Goal: Task Accomplishment & Management: Manage account settings

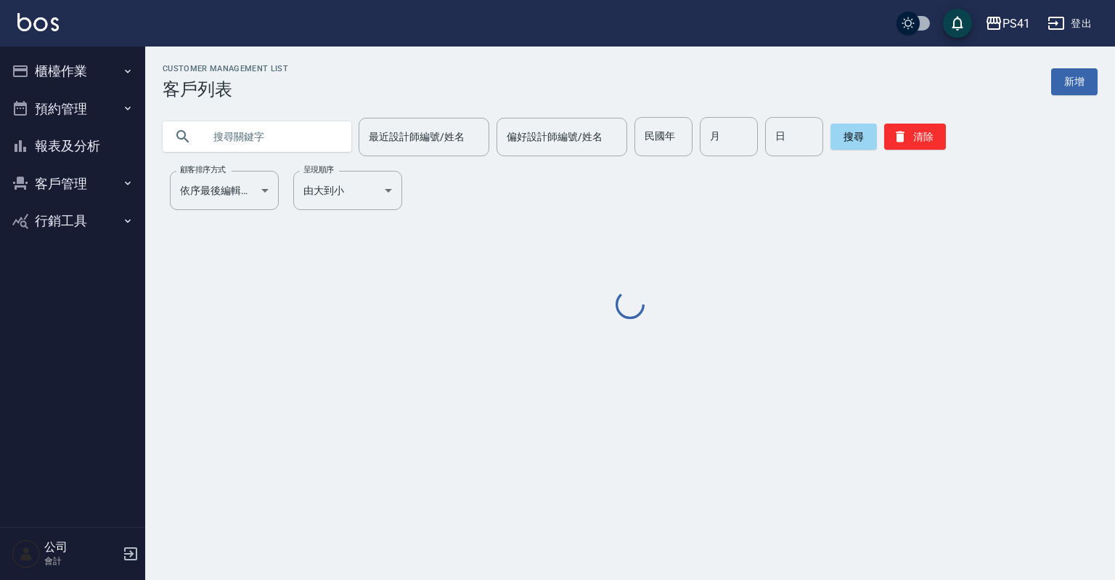
click at [132, 77] on button "櫃檯作業" at bounding box center [73, 71] width 134 height 38
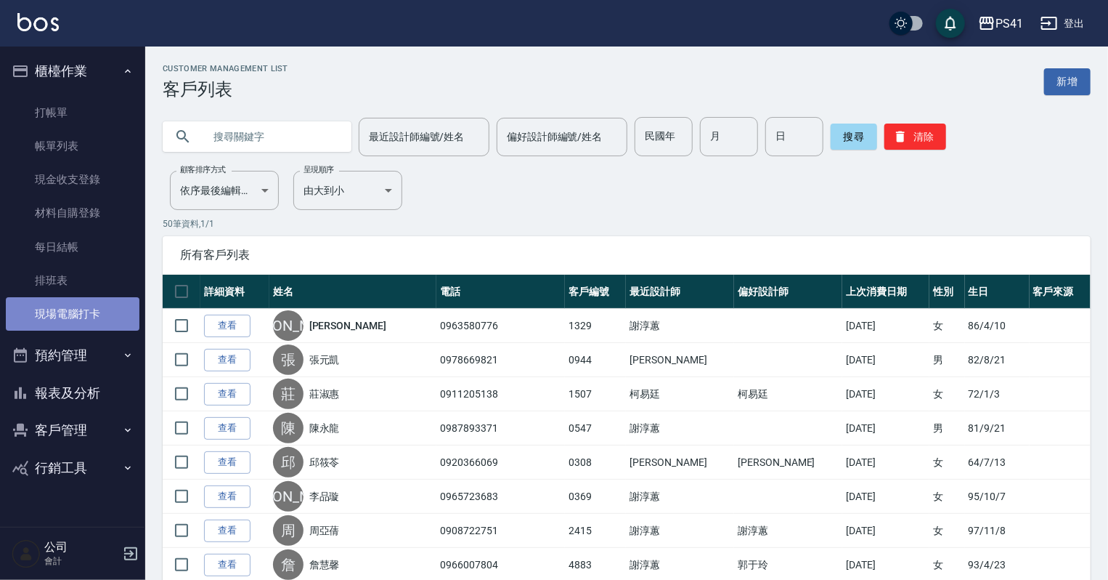
click at [74, 314] on link "現場電腦打卡" at bounding box center [73, 313] width 134 height 33
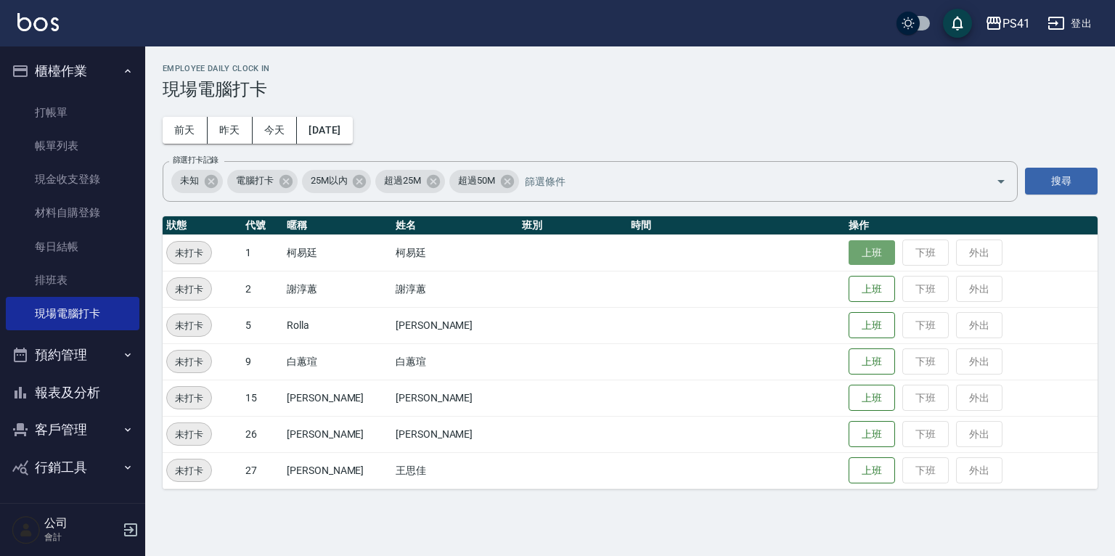
click at [852, 249] on button "上班" at bounding box center [872, 252] width 46 height 25
click at [77, 386] on button "報表及分析" at bounding box center [73, 393] width 134 height 38
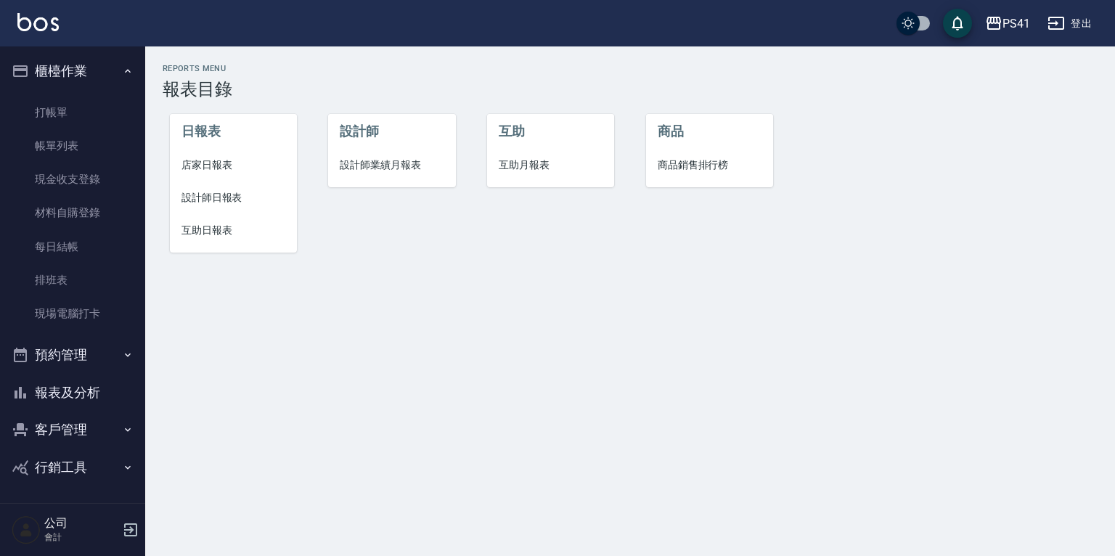
click at [209, 198] on span "設計師日報表" at bounding box center [234, 197] width 104 height 15
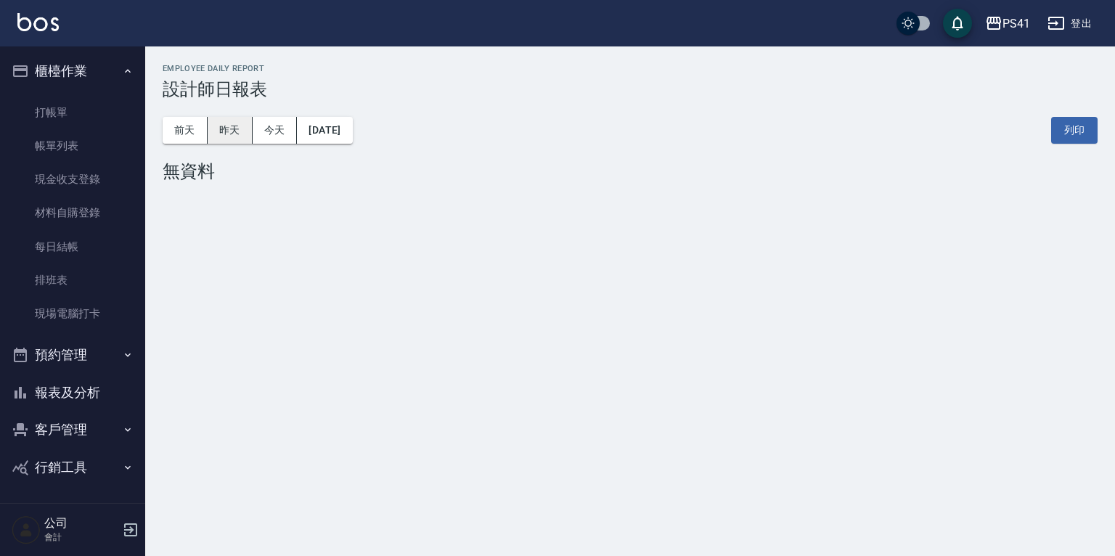
click at [235, 136] on button "昨天" at bounding box center [230, 130] width 45 height 27
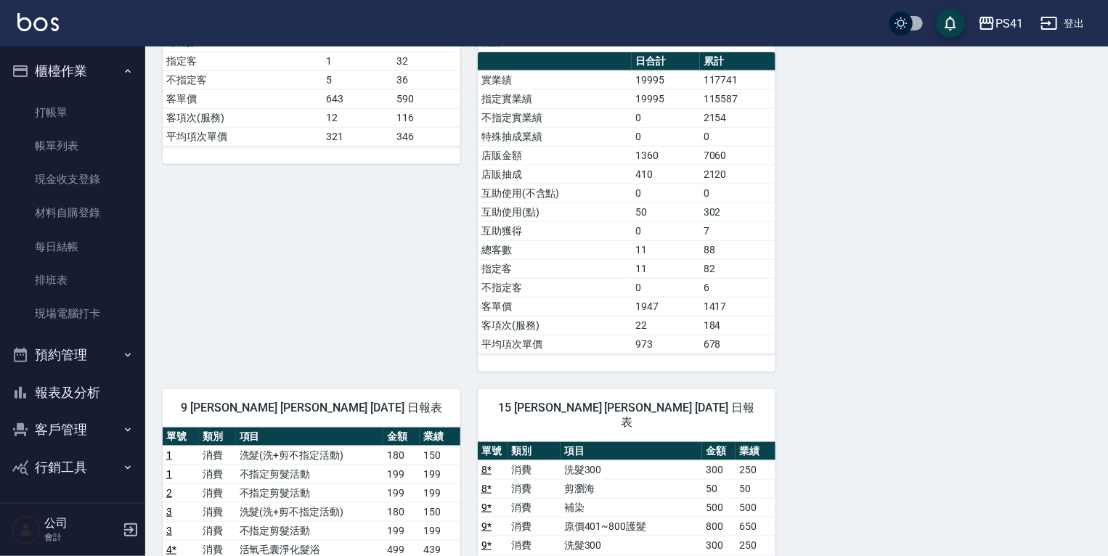
scroll to position [407, 0]
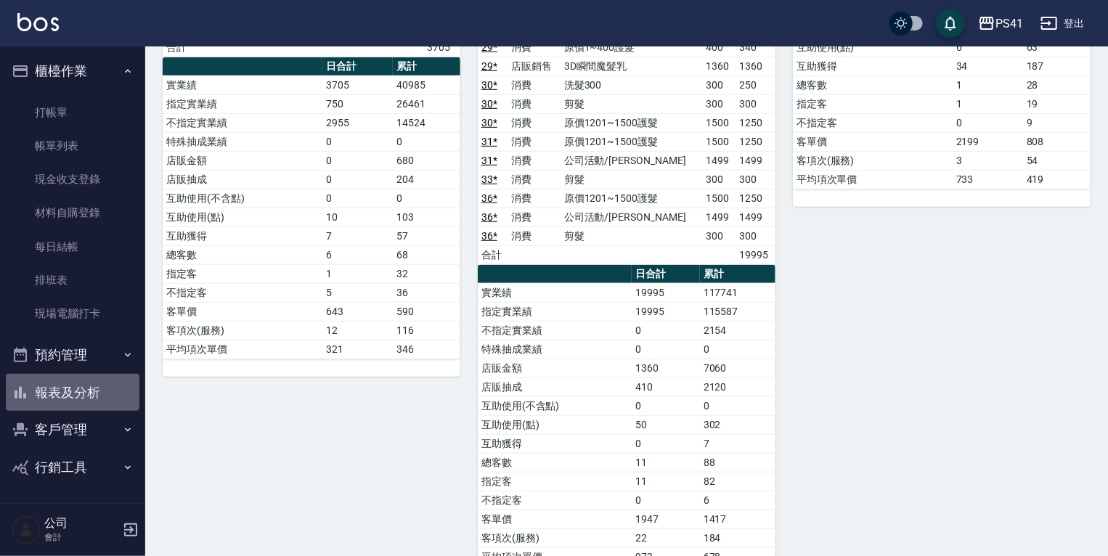
click at [59, 398] on button "報表及分析" at bounding box center [73, 393] width 134 height 38
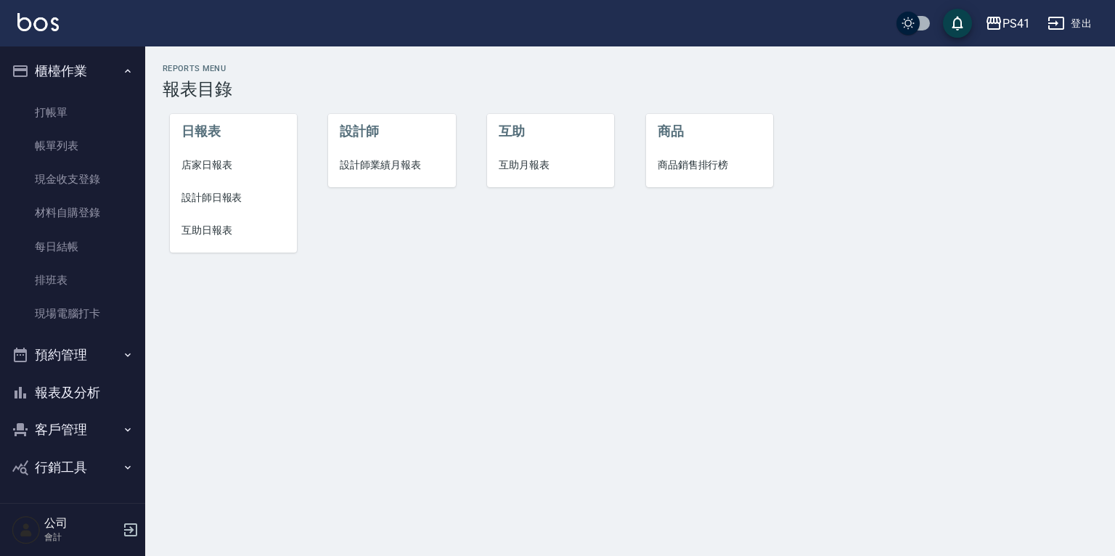
click at [212, 195] on span "設計師日報表" at bounding box center [234, 197] width 104 height 15
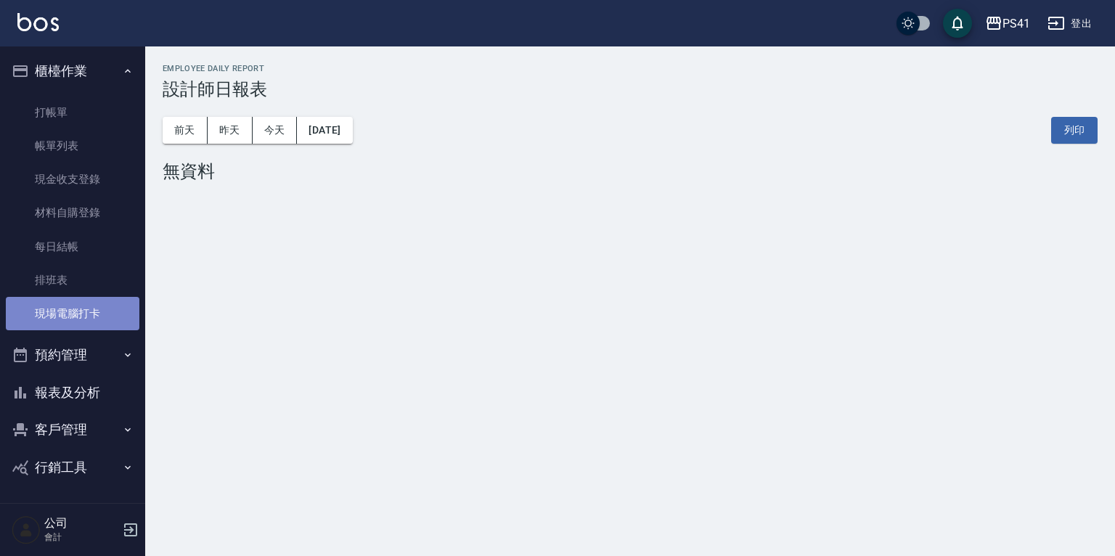
click at [92, 311] on link "現場電腦打卡" at bounding box center [73, 313] width 134 height 33
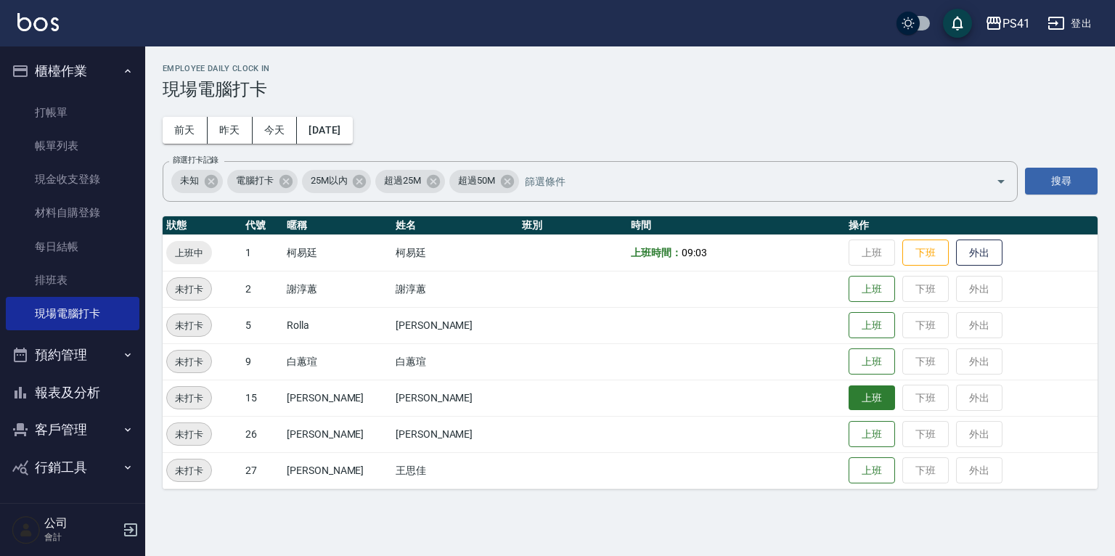
click at [849, 396] on button "上班" at bounding box center [872, 398] width 46 height 25
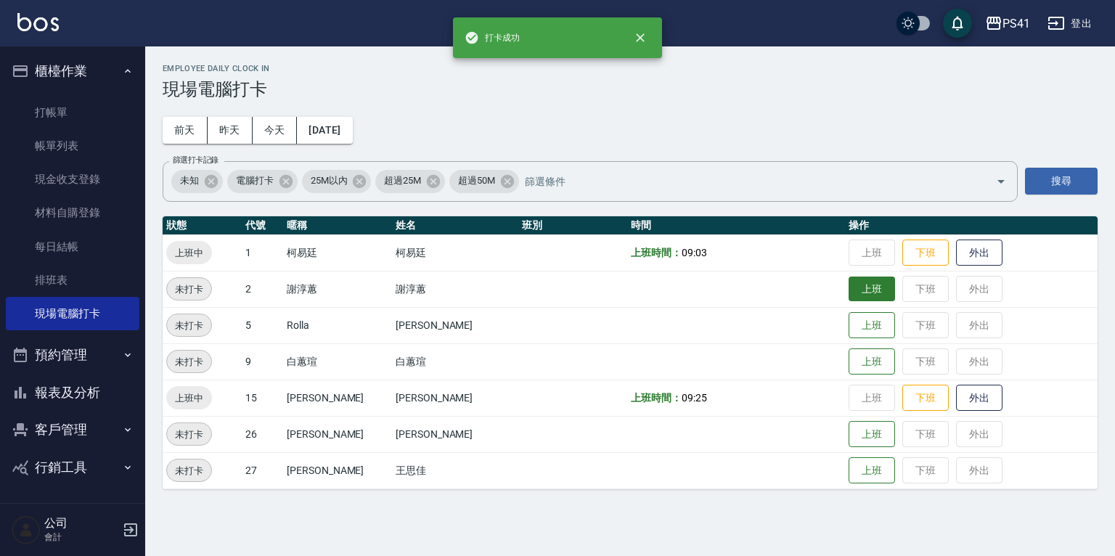
click at [849, 296] on button "上班" at bounding box center [872, 289] width 46 height 25
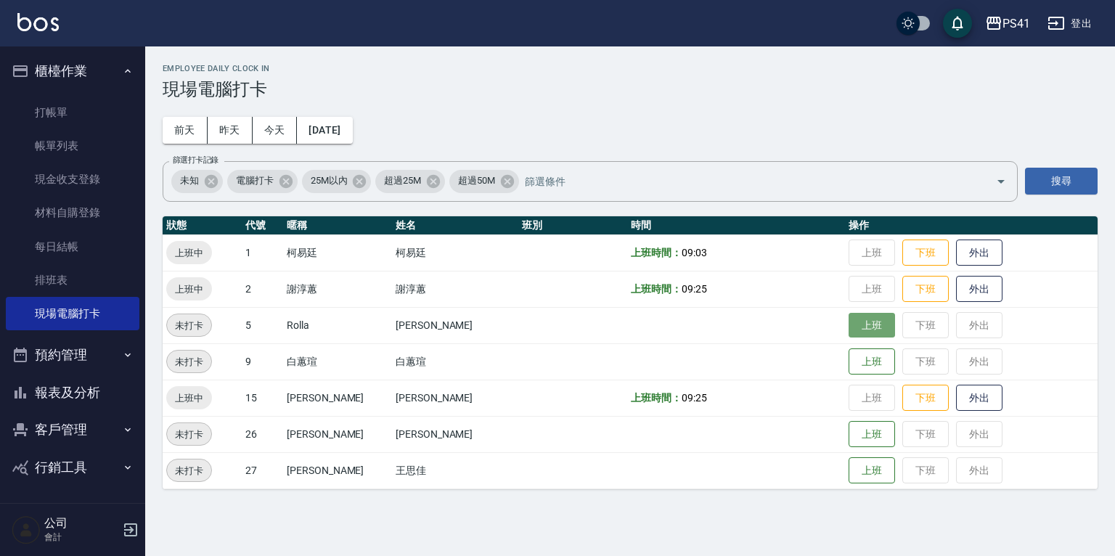
click at [853, 330] on button "上班" at bounding box center [872, 325] width 46 height 25
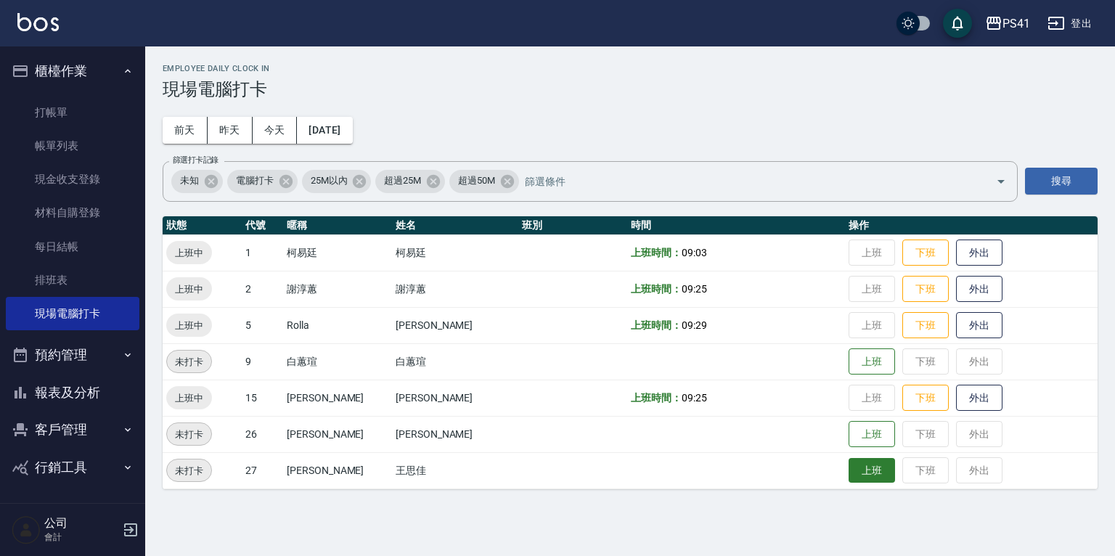
click at [849, 471] on button "上班" at bounding box center [872, 470] width 46 height 25
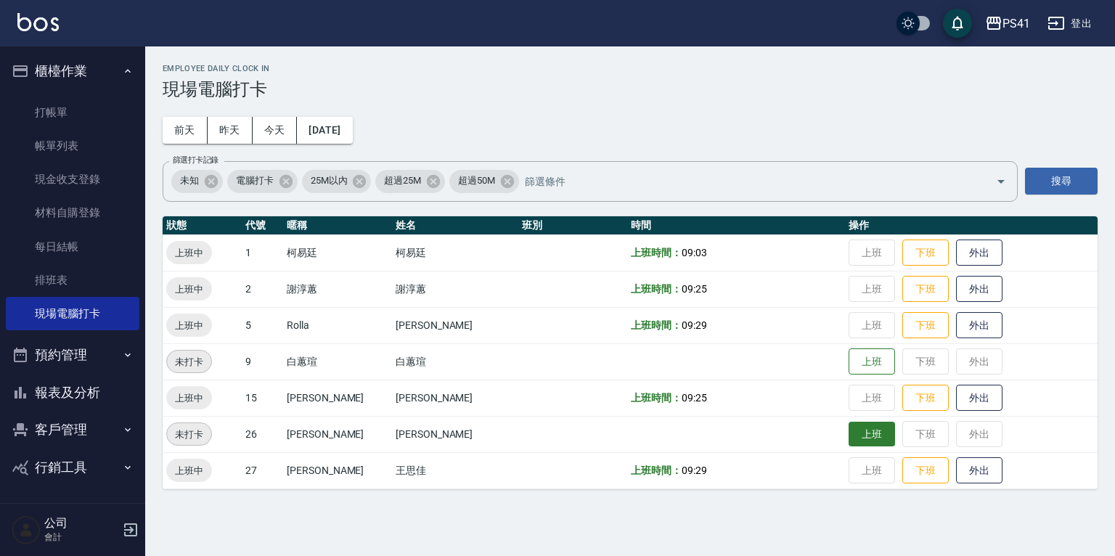
click at [853, 428] on button "上班" at bounding box center [872, 434] width 46 height 25
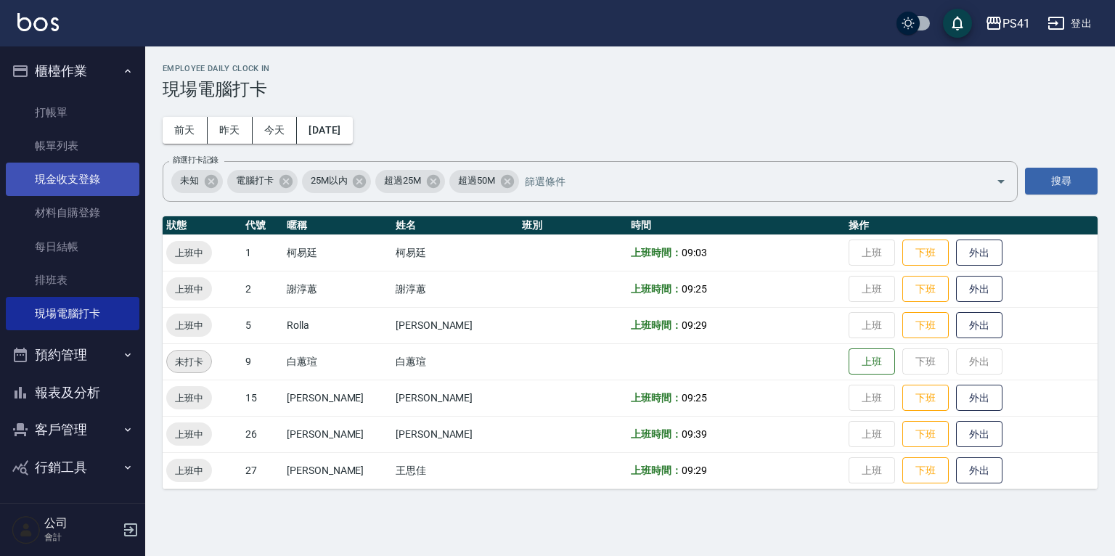
click at [73, 187] on link "現金收支登錄" at bounding box center [73, 179] width 134 height 33
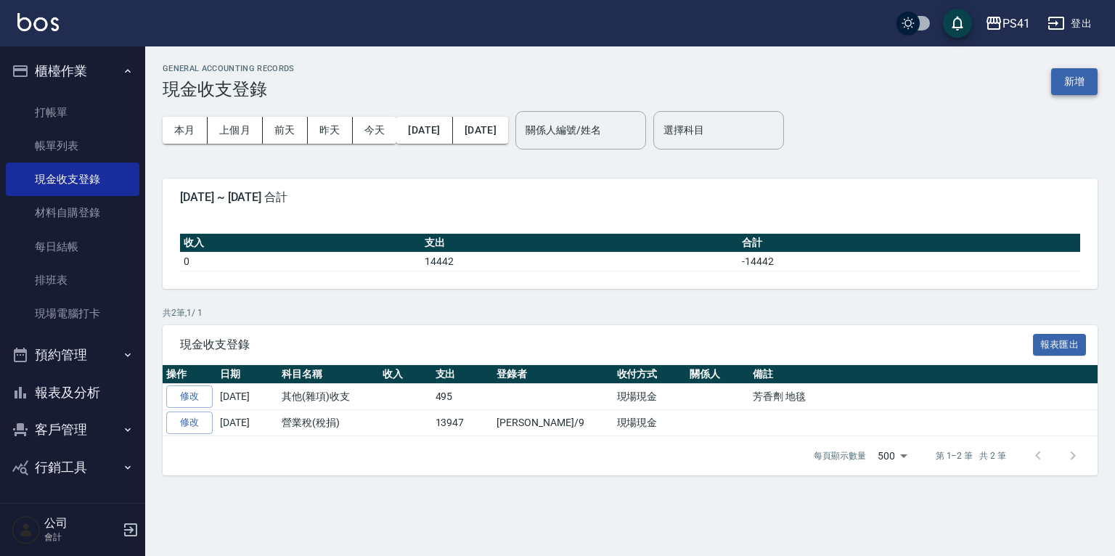
click at [1067, 89] on button "新增" at bounding box center [1075, 81] width 46 height 27
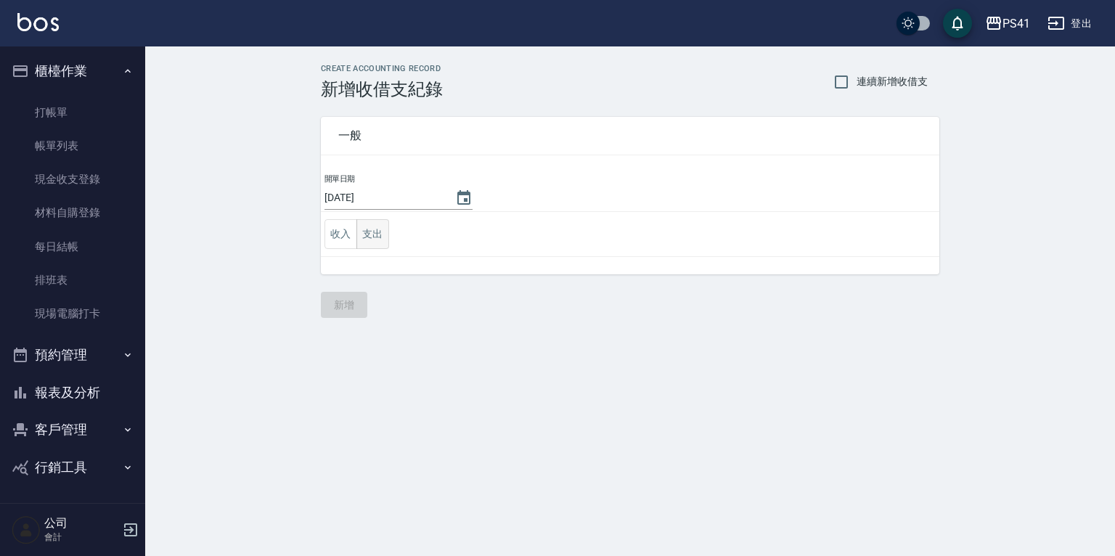
click at [375, 235] on button "支出" at bounding box center [373, 234] width 33 height 30
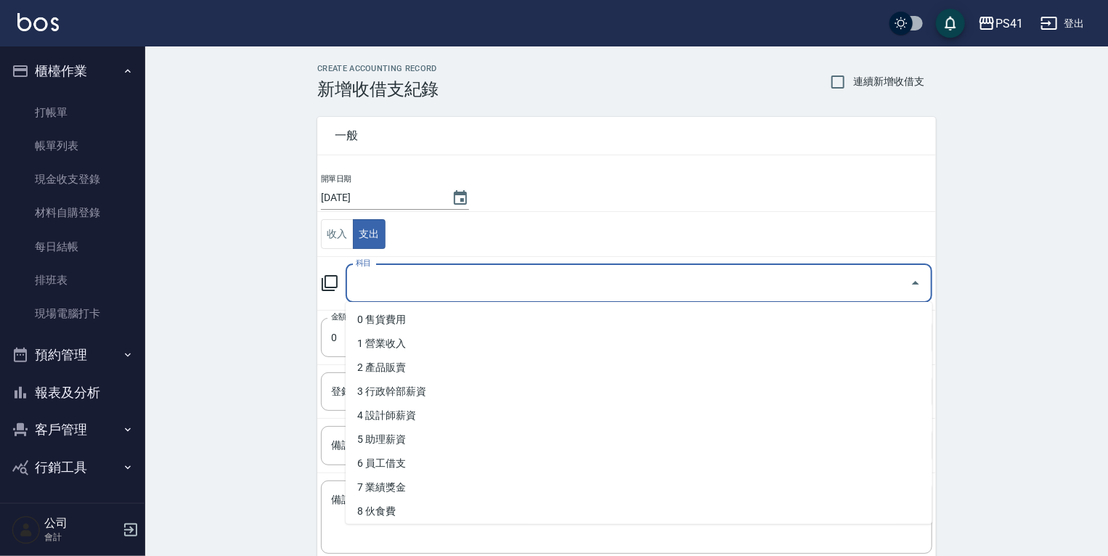
click at [392, 290] on input "科目" at bounding box center [628, 283] width 552 height 25
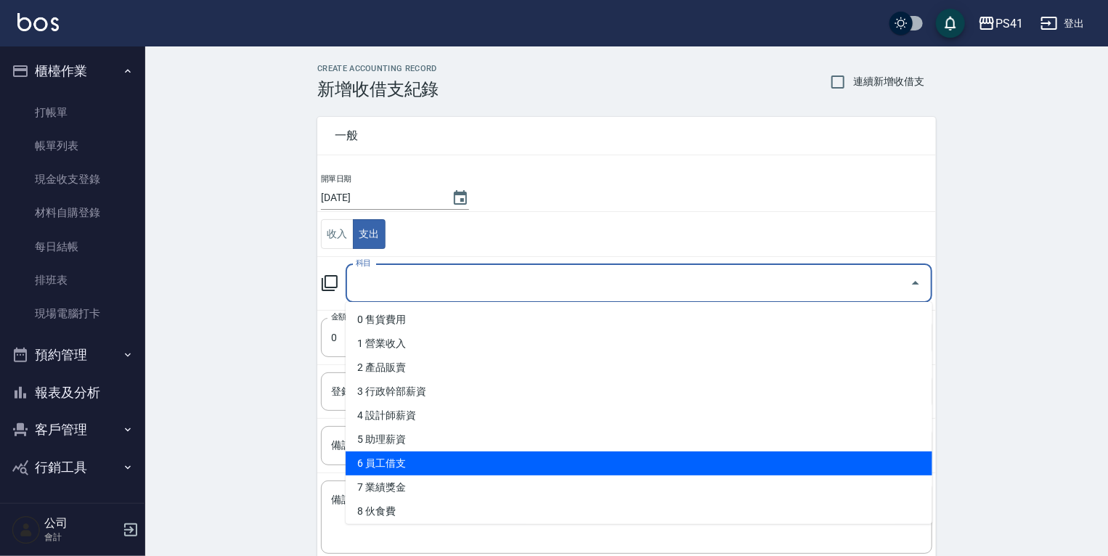
click at [397, 471] on li "6 員工借支" at bounding box center [639, 464] width 587 height 24
type input "6 員工借支"
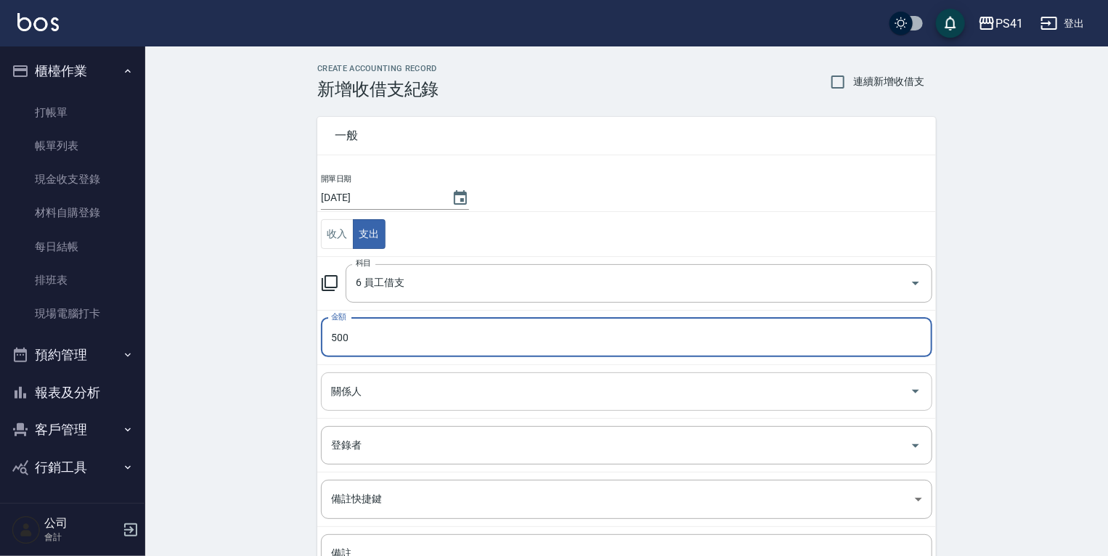
type input "500"
click at [352, 389] on input "關係人" at bounding box center [616, 391] width 577 height 25
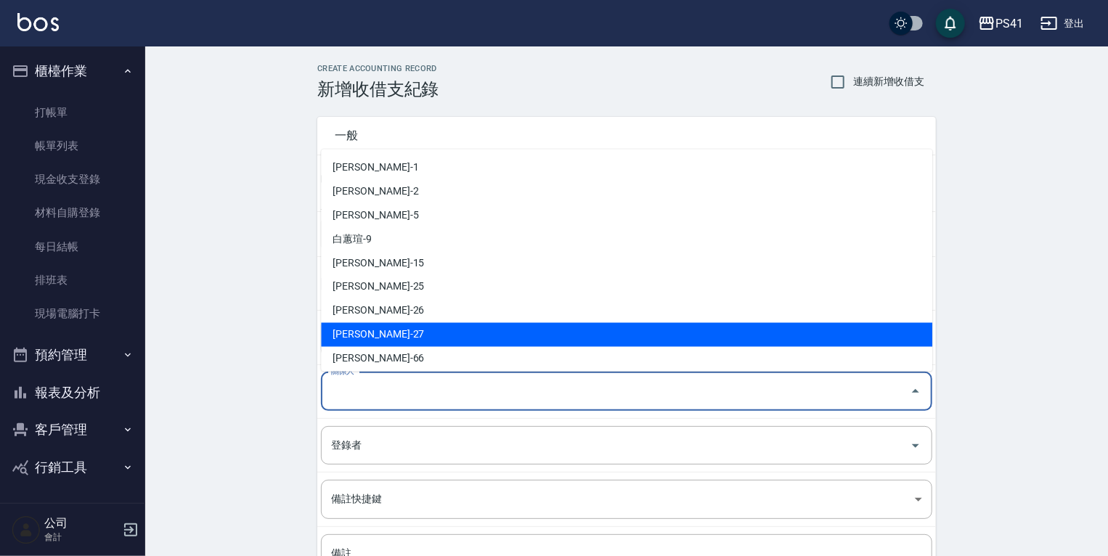
click at [359, 337] on li "[PERSON_NAME]-27" at bounding box center [626, 334] width 611 height 24
type input "[PERSON_NAME]-27"
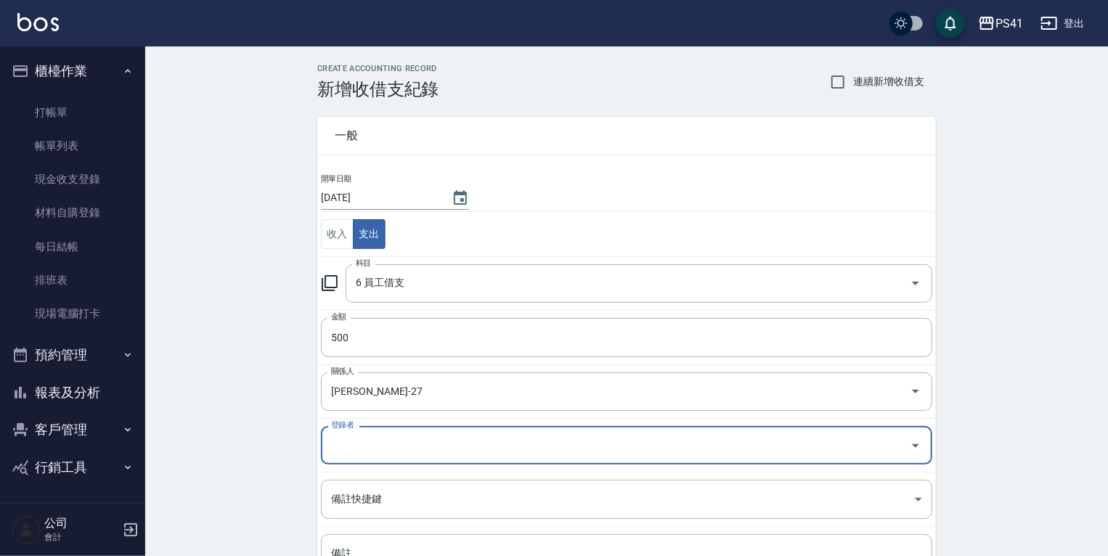
click at [349, 450] on input "登錄者" at bounding box center [616, 445] width 577 height 25
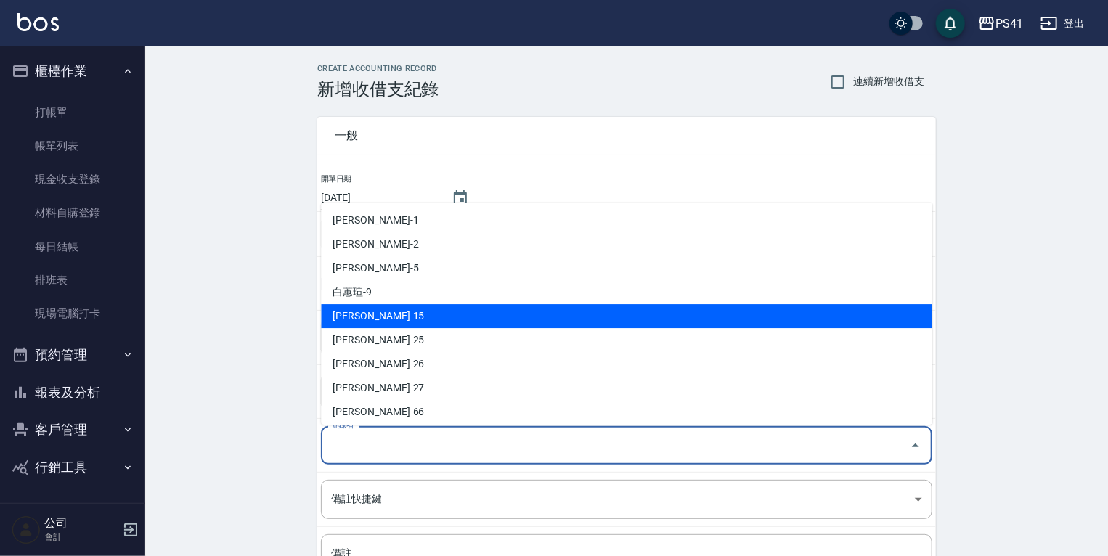
click at [340, 317] on li "[PERSON_NAME]-15" at bounding box center [626, 316] width 611 height 24
type input "[PERSON_NAME]-15"
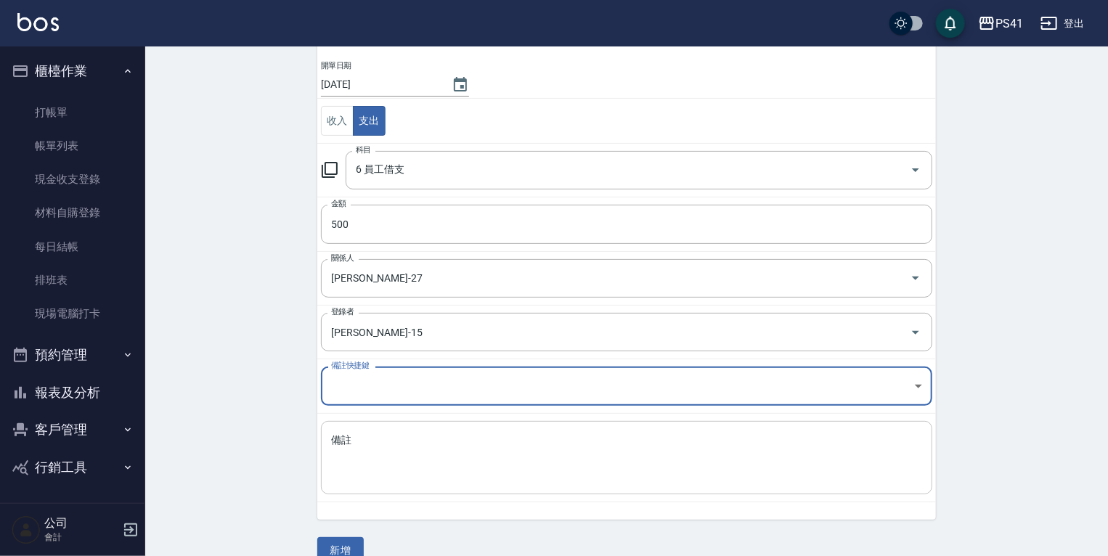
scroll to position [116, 0]
click at [345, 452] on textarea "備註" at bounding box center [626, 455] width 591 height 49
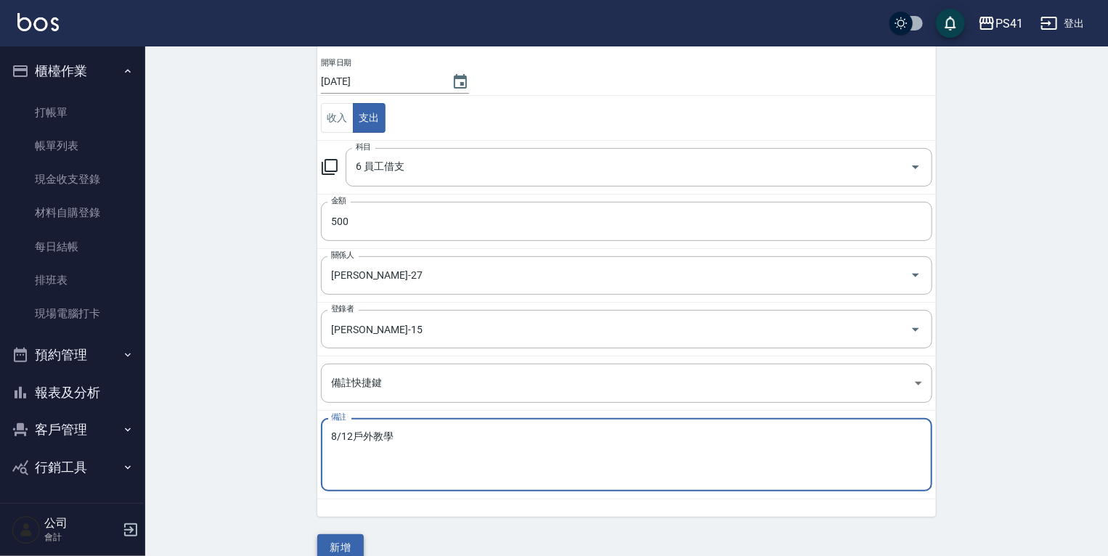
type textarea "8/12戶外教學"
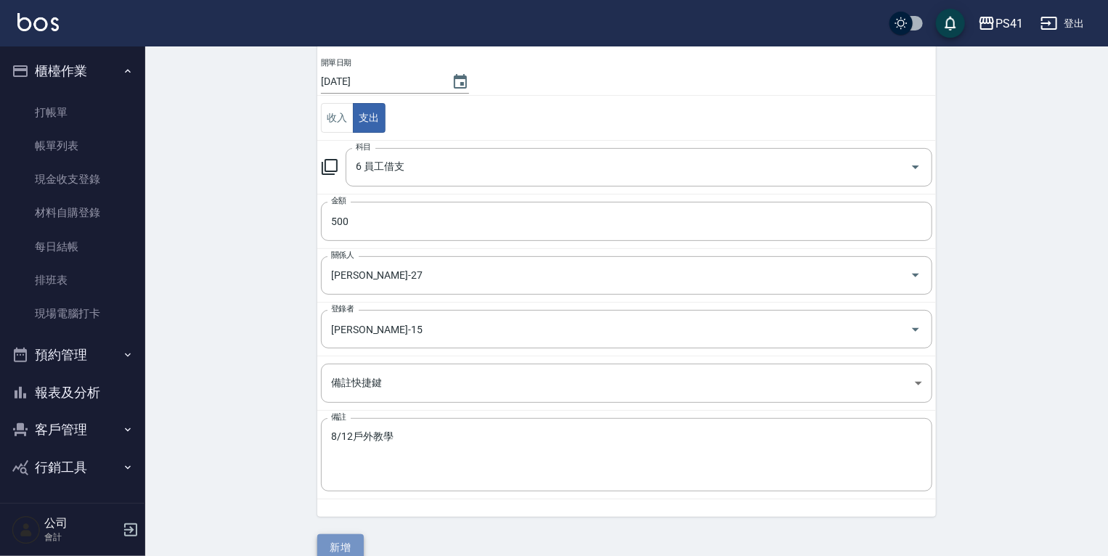
click at [346, 546] on button "新增" at bounding box center [340, 548] width 46 height 27
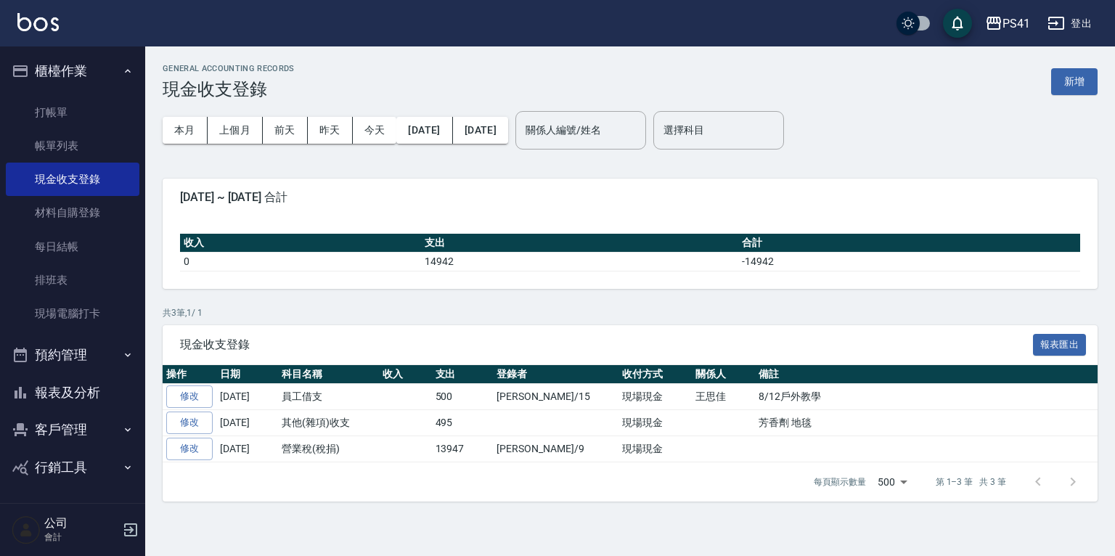
click at [82, 420] on button "客戶管理" at bounding box center [73, 430] width 134 height 38
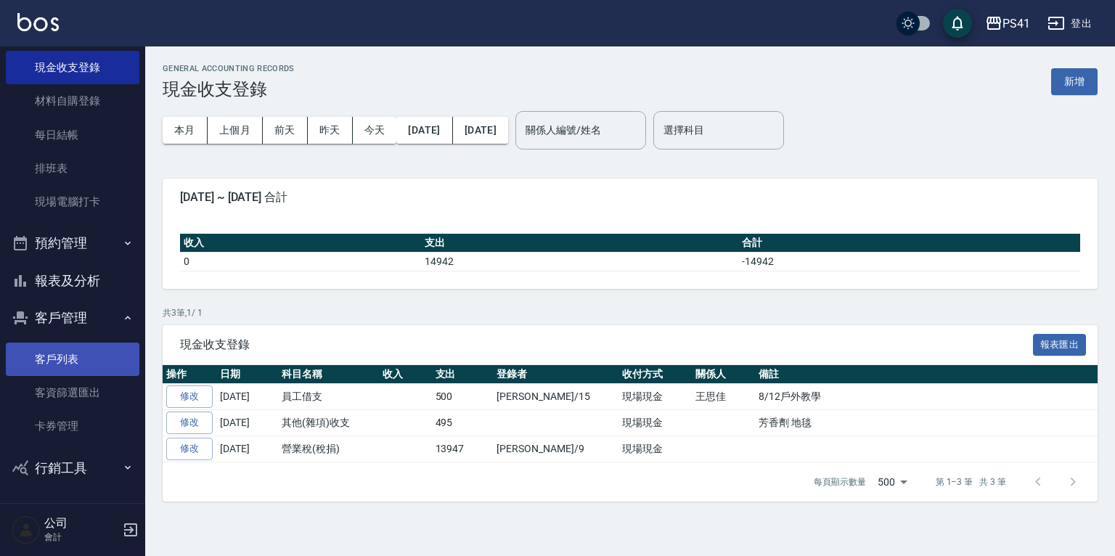
click at [85, 362] on link "客戶列表" at bounding box center [73, 359] width 134 height 33
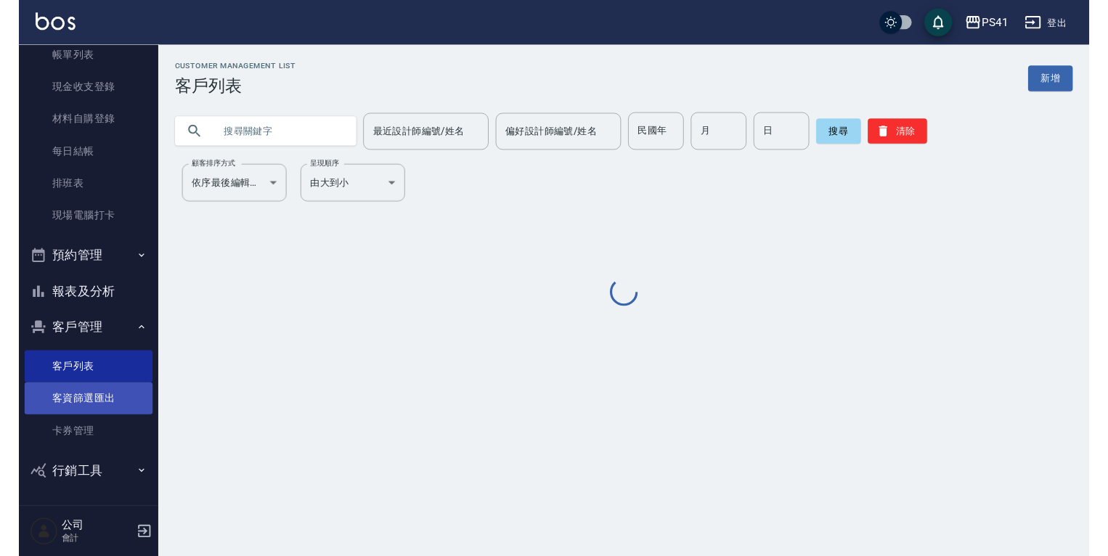
scroll to position [89, 0]
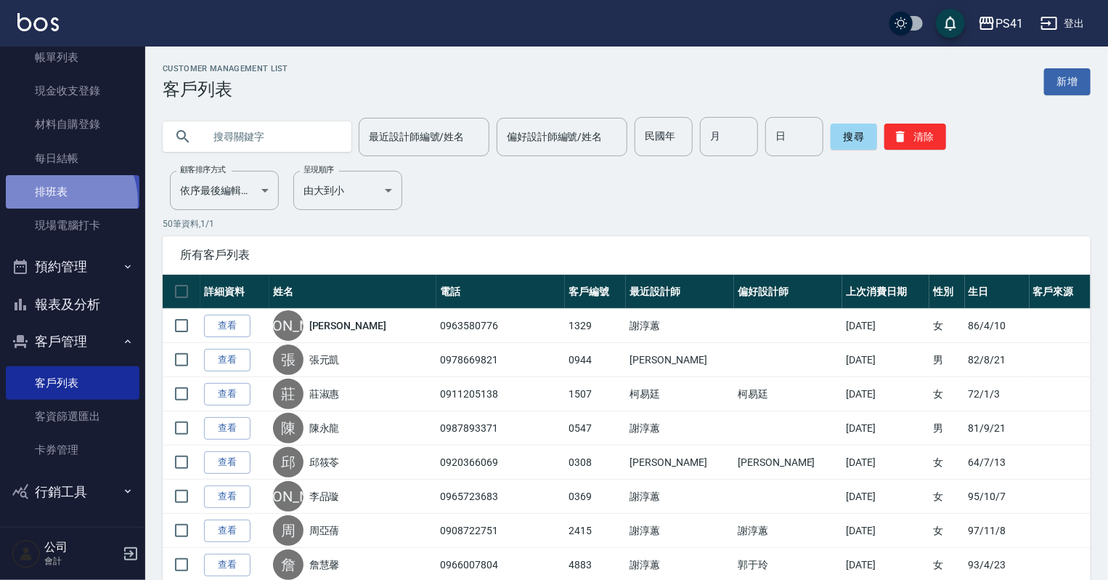
click at [56, 201] on link "排班表" at bounding box center [73, 191] width 134 height 33
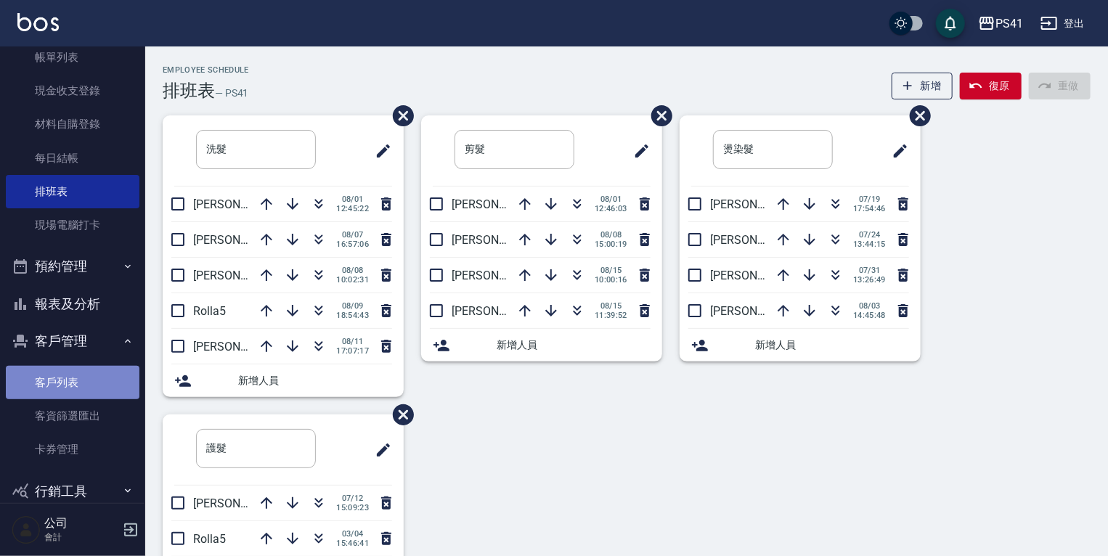
click at [115, 387] on link "客戶列表" at bounding box center [73, 382] width 134 height 33
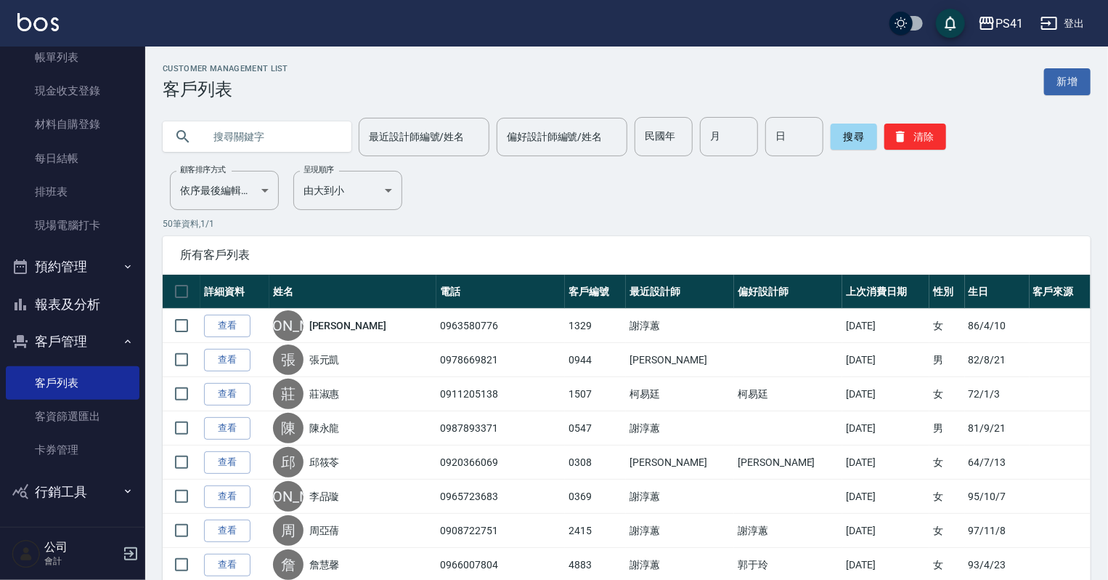
click at [241, 125] on input "text" at bounding box center [271, 136] width 137 height 39
type input "0901118516"
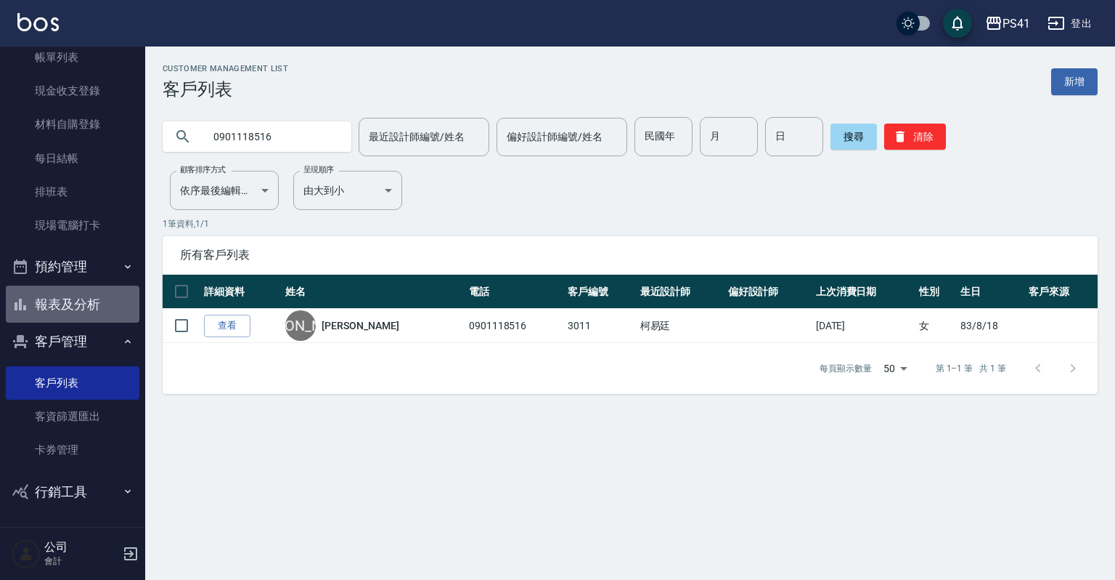
click at [118, 290] on button "報表及分析" at bounding box center [73, 304] width 134 height 38
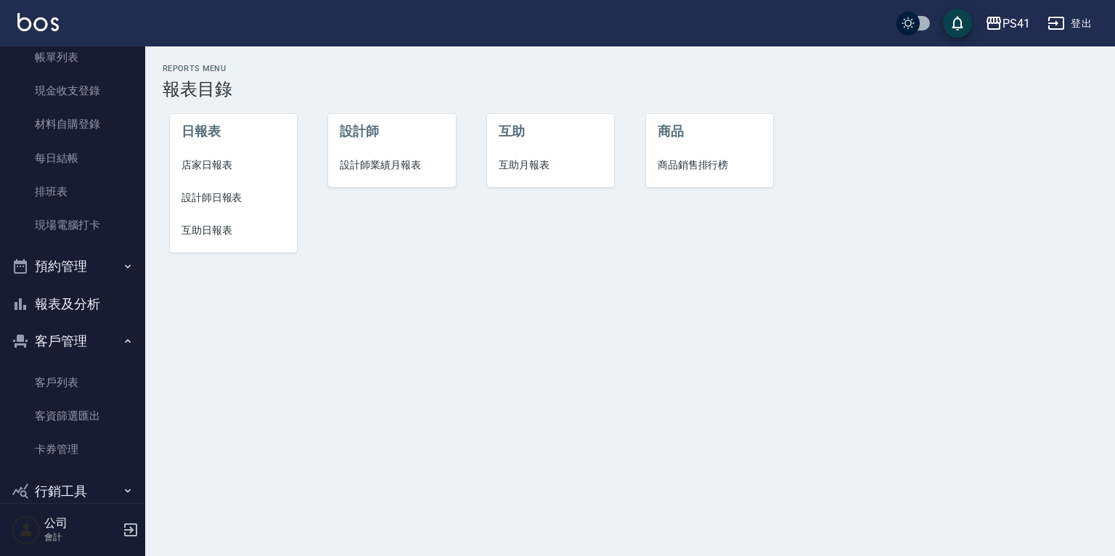
click at [224, 222] on li "互助日報表" at bounding box center [233, 230] width 127 height 33
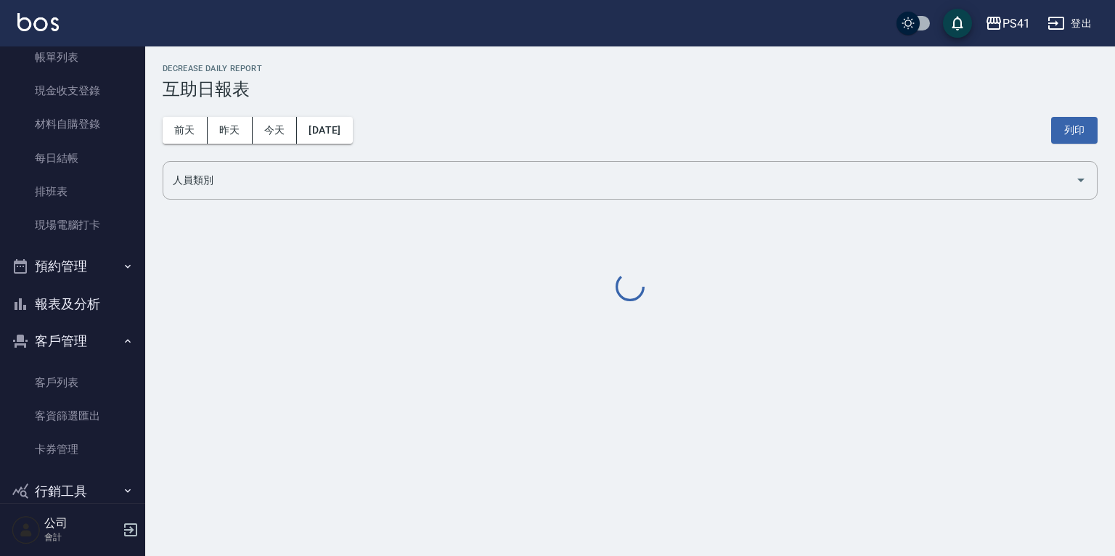
click at [234, 128] on button "昨天" at bounding box center [230, 130] width 45 height 27
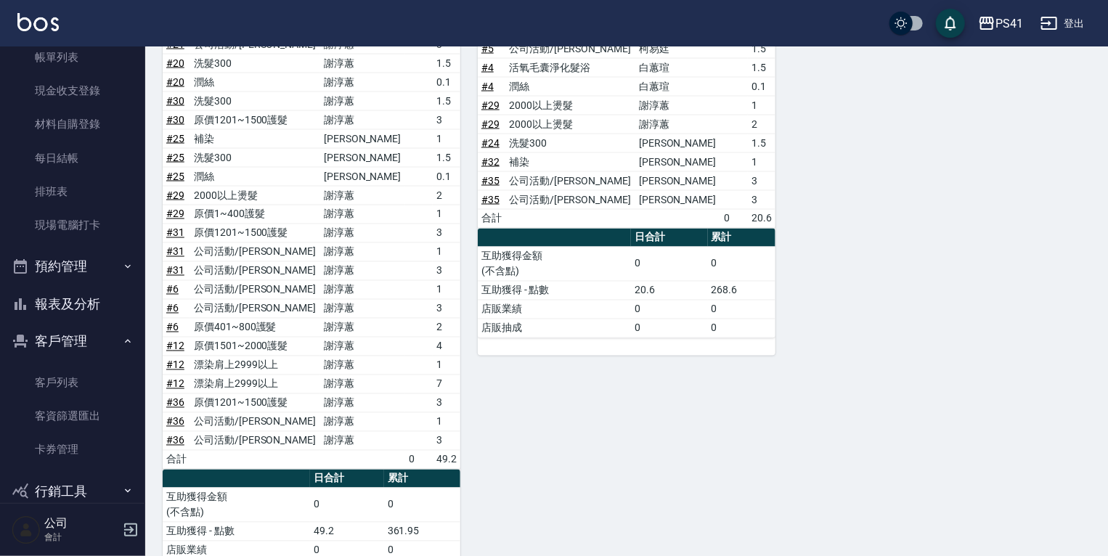
scroll to position [1197, 0]
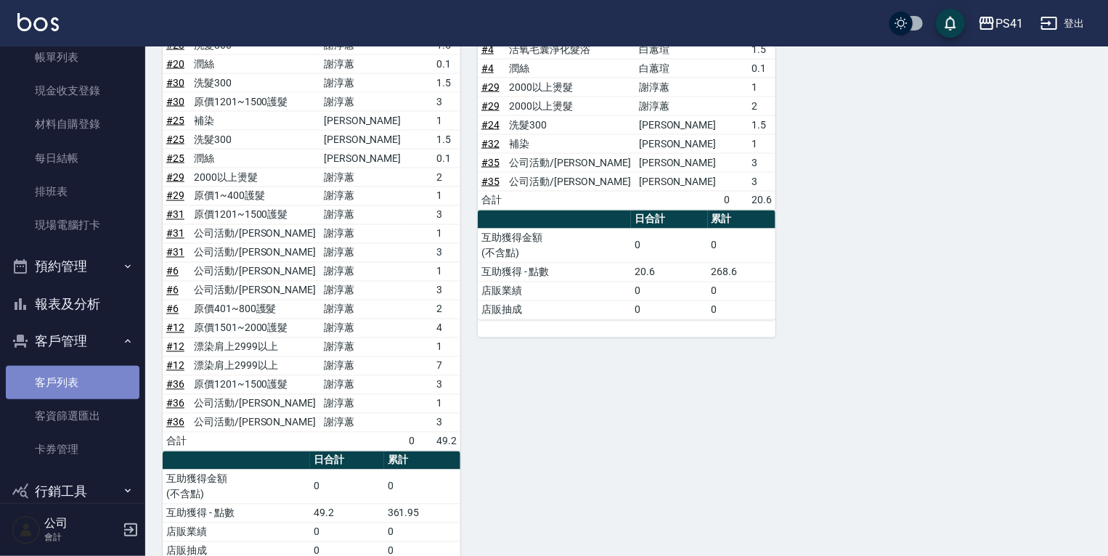
click at [75, 378] on link "客戶列表" at bounding box center [73, 382] width 134 height 33
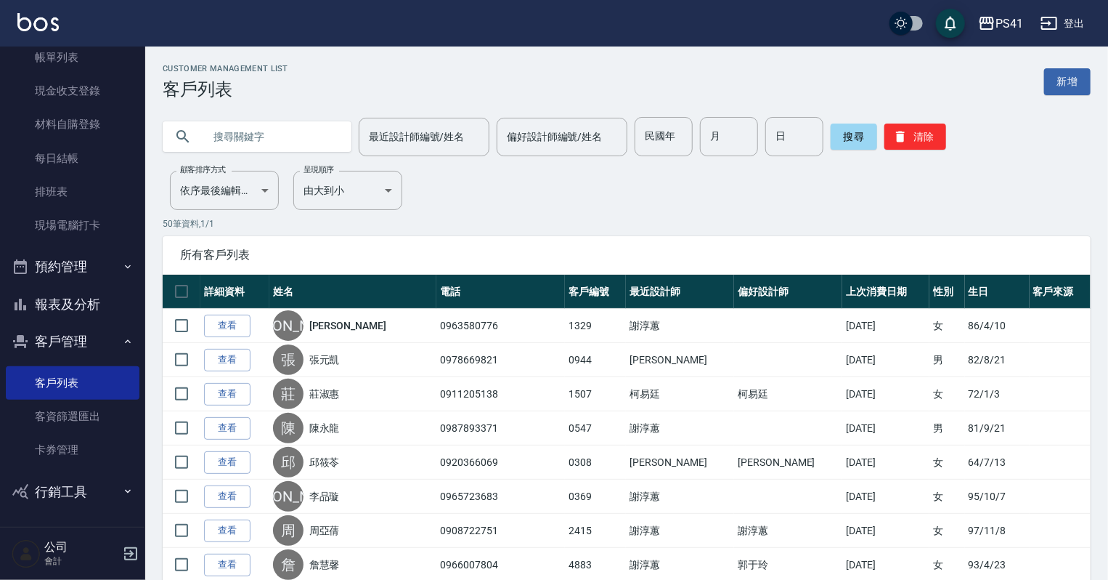
drag, startPoint x: 88, startPoint y: 314, endPoint x: 90, endPoint y: 304, distance: 9.7
click at [89, 314] on button "報表及分析" at bounding box center [73, 304] width 134 height 38
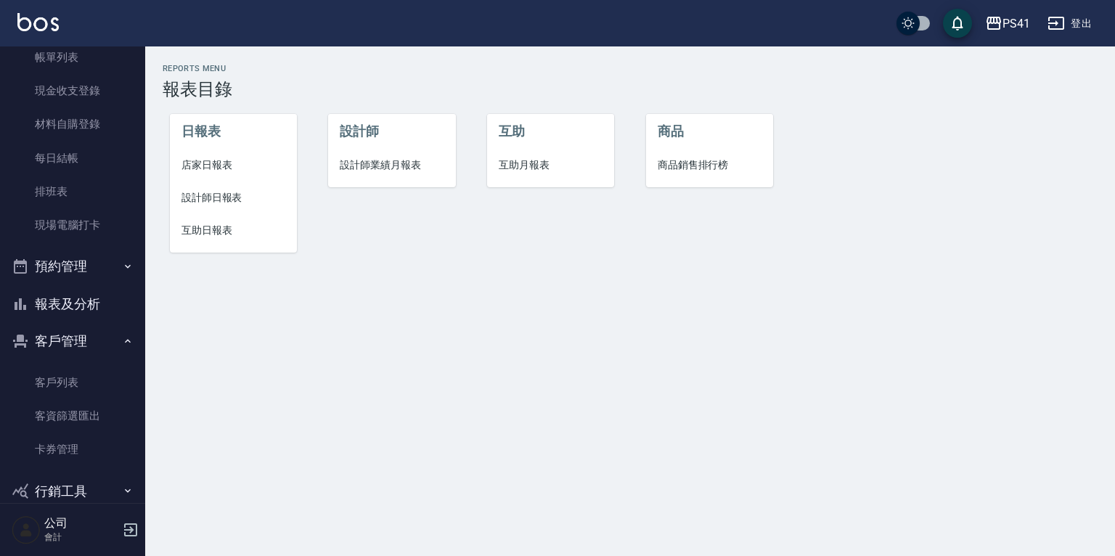
click at [230, 232] on span "互助日報表" at bounding box center [234, 230] width 104 height 15
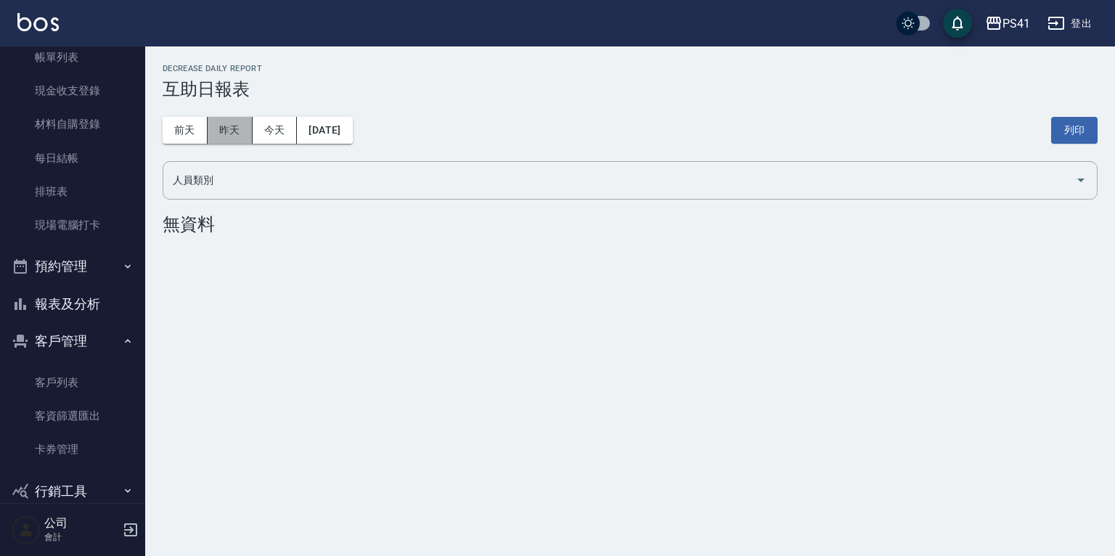
click at [236, 120] on button "昨天" at bounding box center [230, 130] width 45 height 27
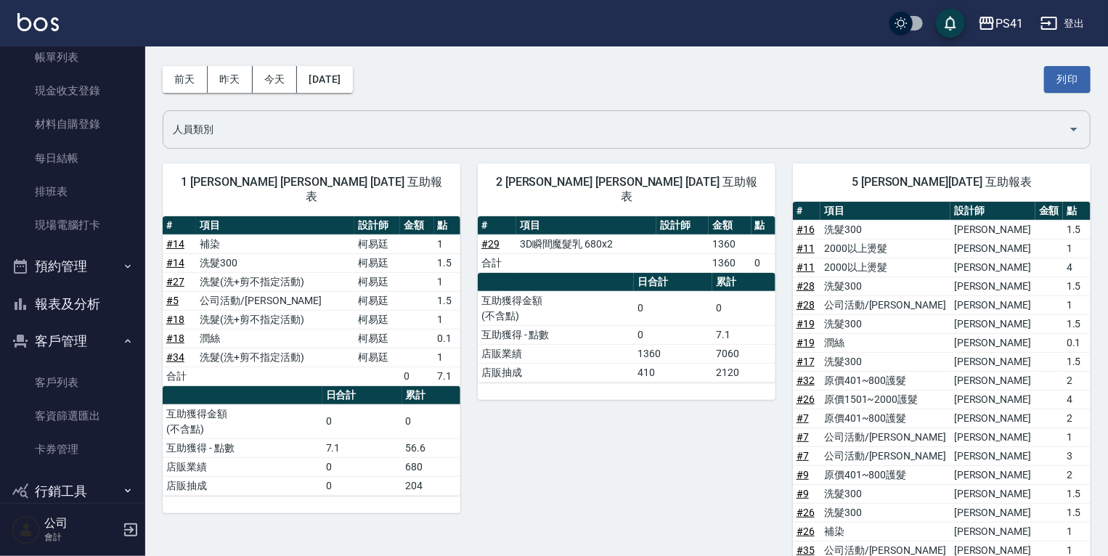
scroll to position [35, 0]
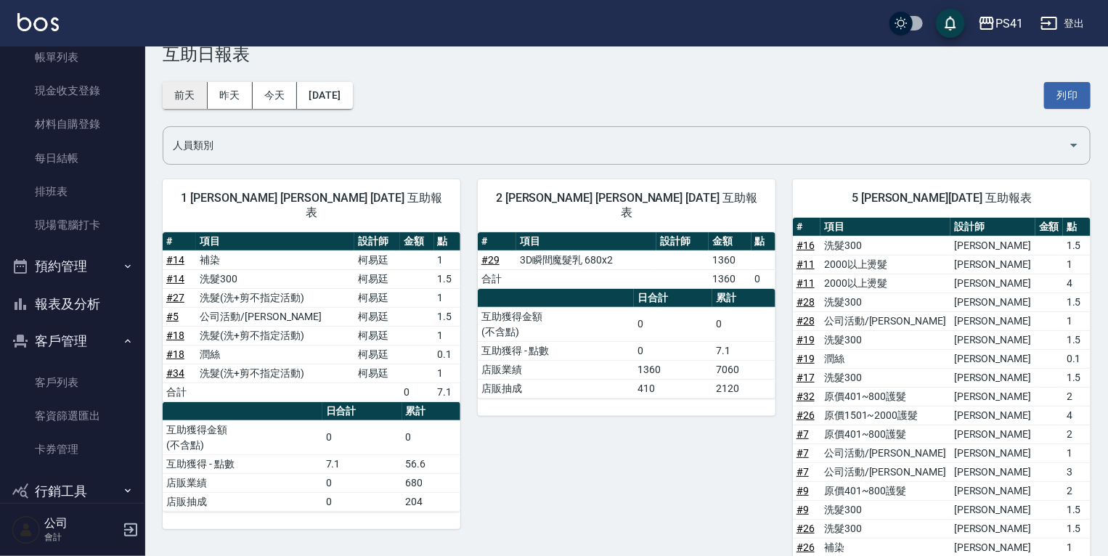
click at [174, 90] on button "前天" at bounding box center [185, 95] width 45 height 27
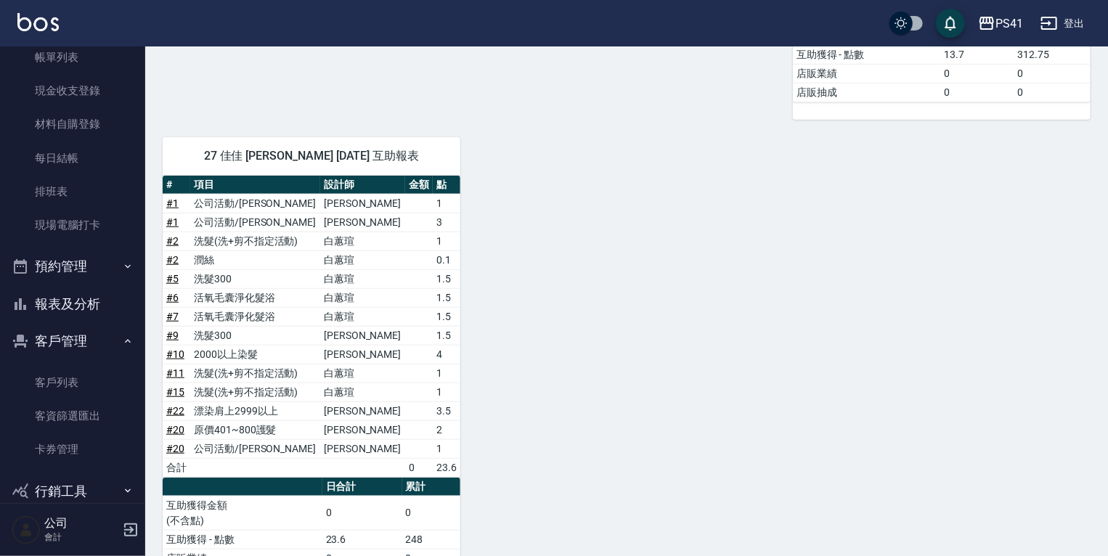
scroll to position [490, 0]
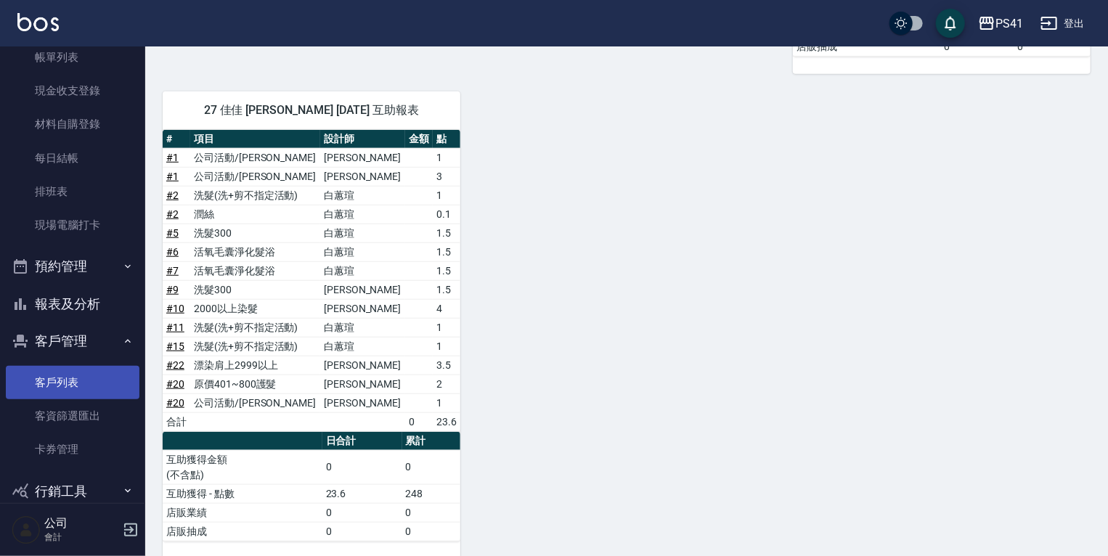
drag, startPoint x: 68, startPoint y: 375, endPoint x: 68, endPoint y: 398, distance: 23.2
click at [68, 375] on link "客戶列表" at bounding box center [73, 382] width 134 height 33
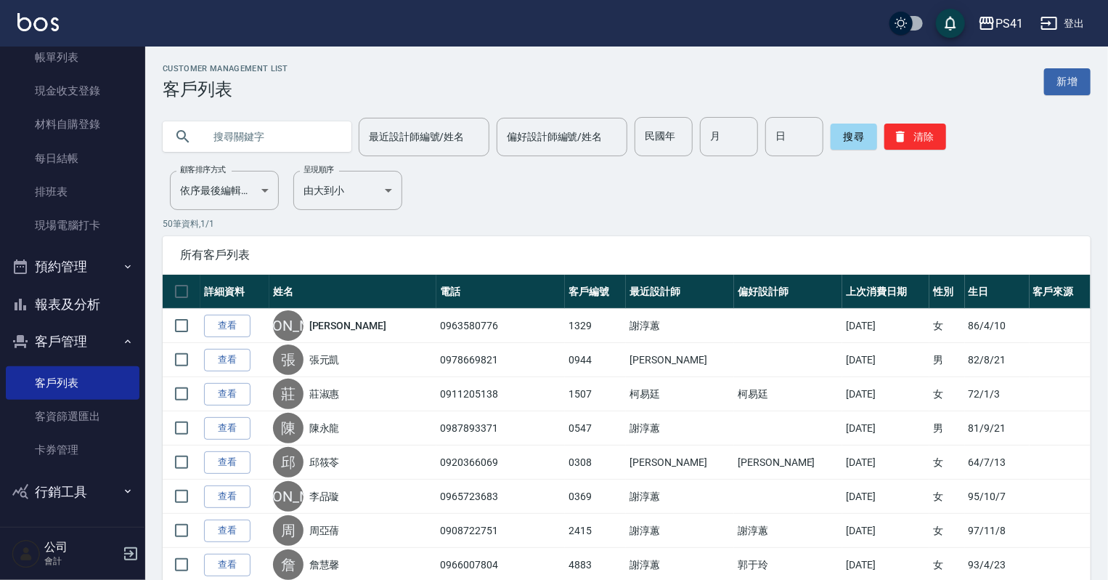
click at [223, 137] on input "text" at bounding box center [271, 136] width 137 height 39
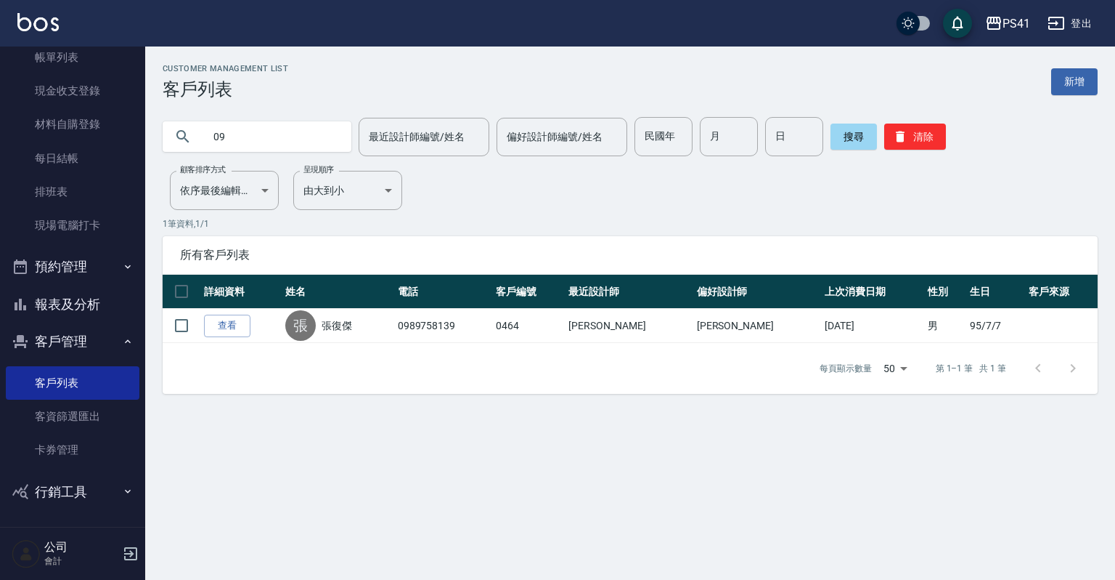
type input "0"
type input "0980412286"
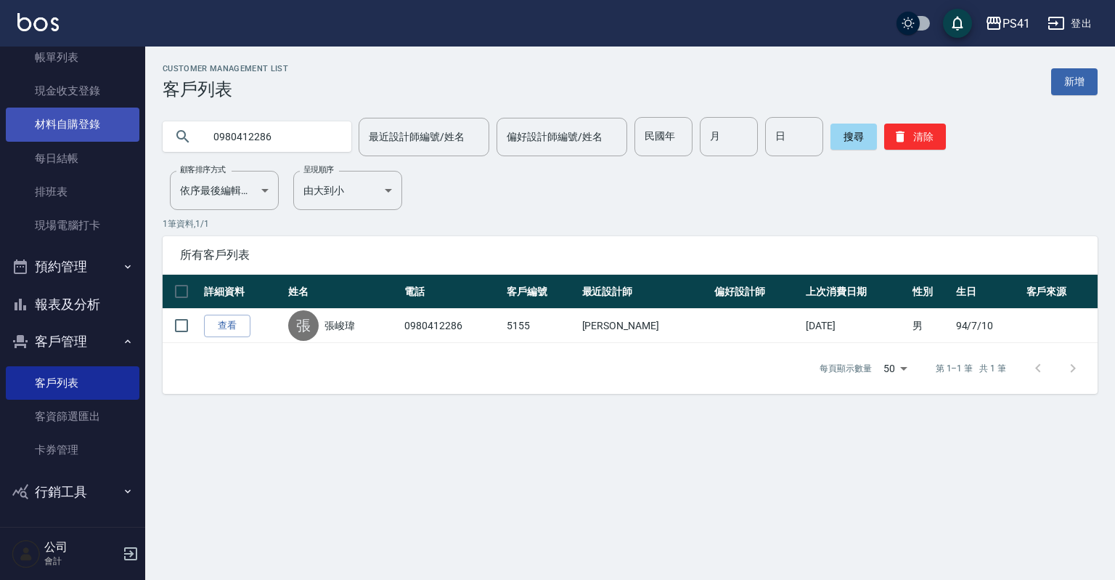
drag, startPoint x: 314, startPoint y: 142, endPoint x: 77, endPoint y: 130, distance: 237.0
click at [78, 130] on div "PS41 登出 櫃檯作業 打帳單 帳單列表 現金收支登錄 材料自購登錄 每日結帳 排班表 現場電腦打卡 預約管理 預約管理 單日預約紀錄 單週預約紀錄 報表及…" at bounding box center [557, 290] width 1115 height 580
type input "陳秋如"
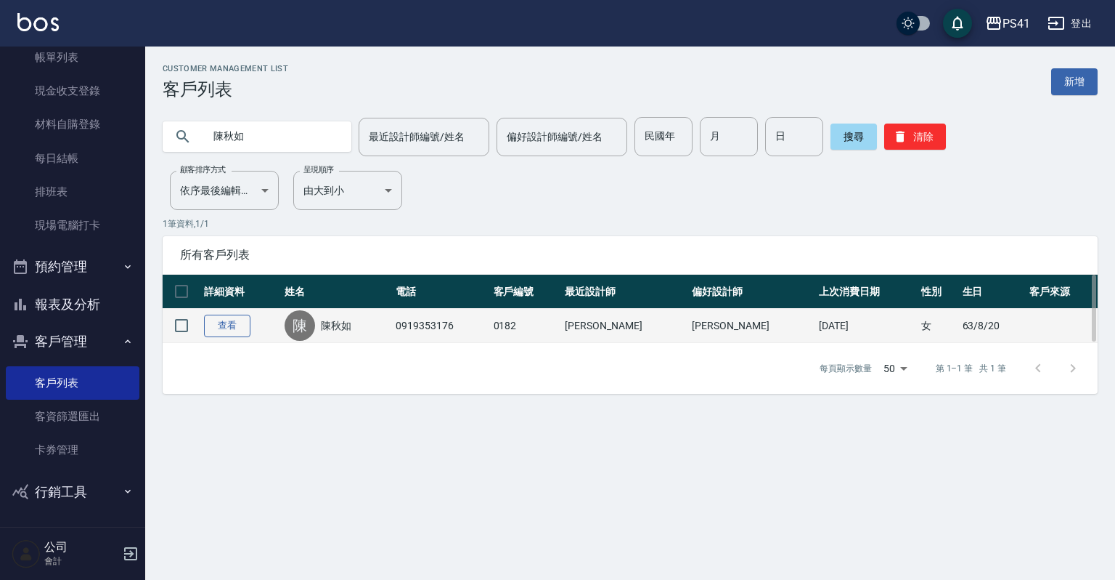
click at [222, 331] on link "查看" at bounding box center [227, 325] width 46 height 23
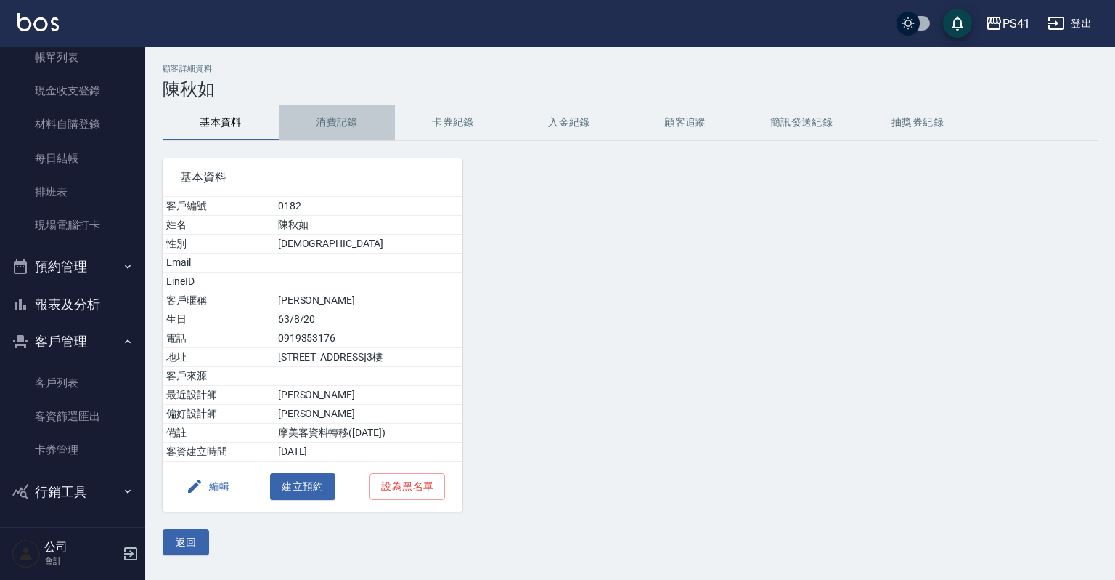
click at [334, 123] on button "消費記錄" at bounding box center [337, 122] width 116 height 35
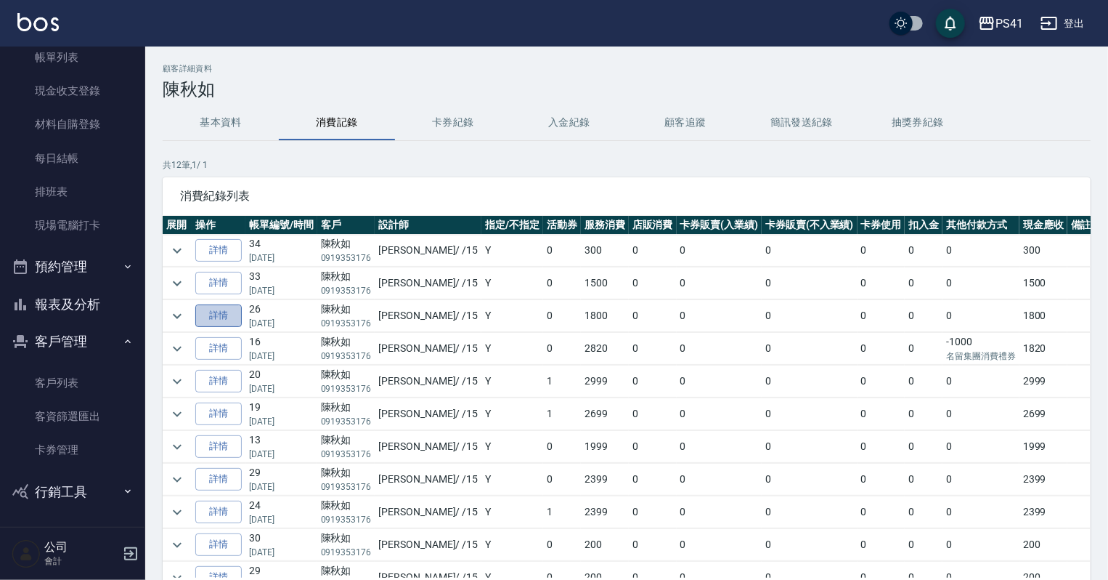
click at [226, 313] on link "詳情" at bounding box center [218, 315] width 46 height 23
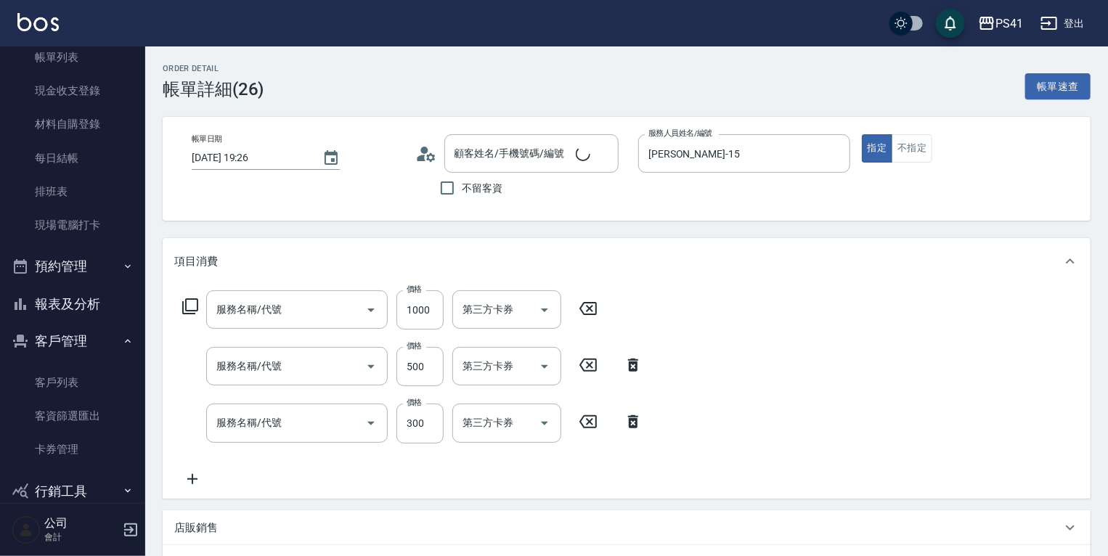
type input "[DATE] 19:26"
type input "[PERSON_NAME]-15"
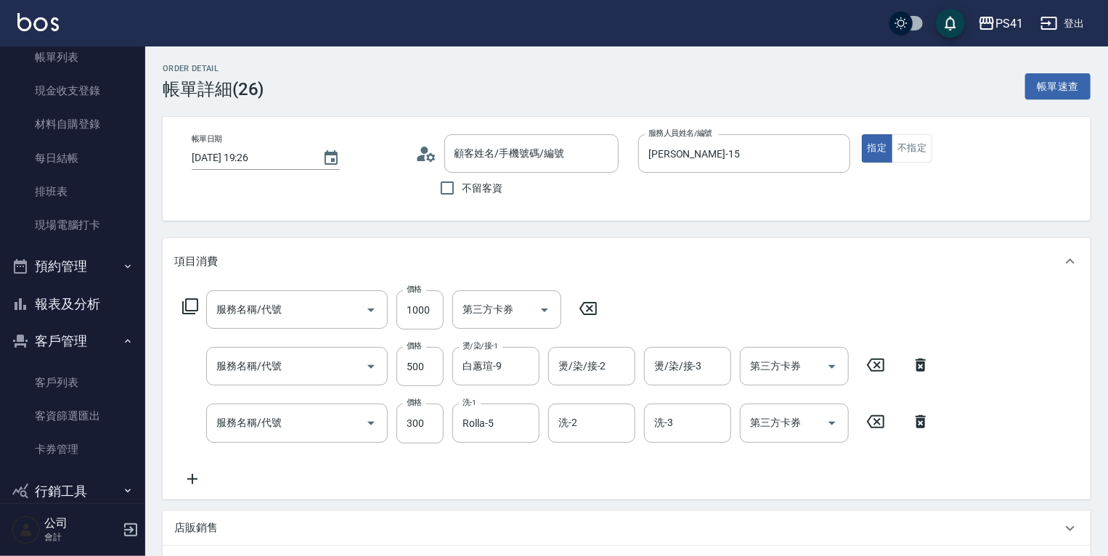
type input "陳秋如/0919353176/0182"
type input "漂髮(41000)"
type input "補染(4500)"
type input "洗髮300(1300)"
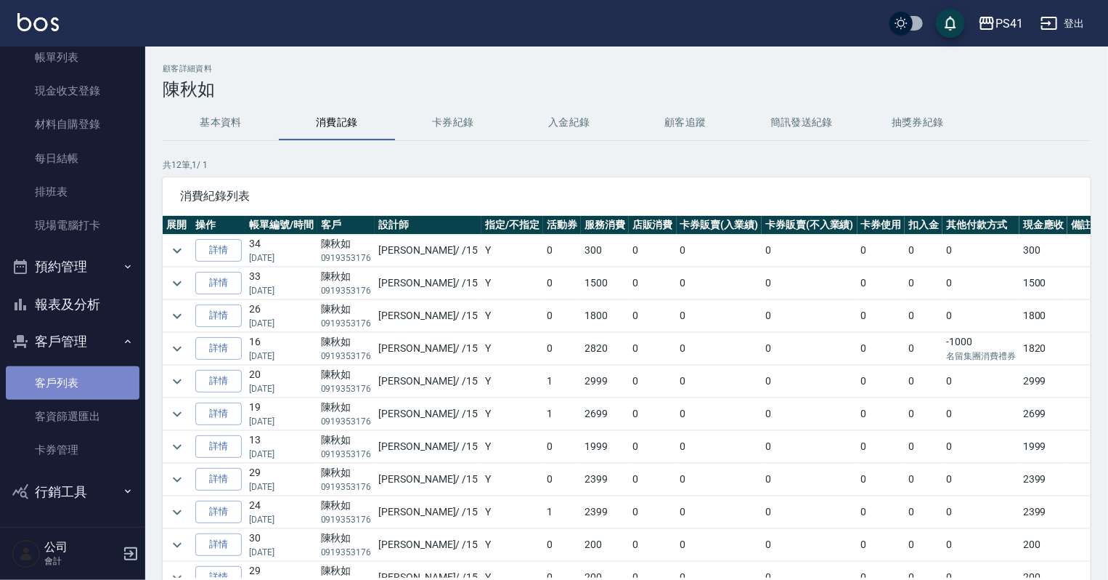
drag, startPoint x: 93, startPoint y: 381, endPoint x: 137, endPoint y: 357, distance: 49.4
click at [92, 381] on link "客戶列表" at bounding box center [73, 382] width 134 height 33
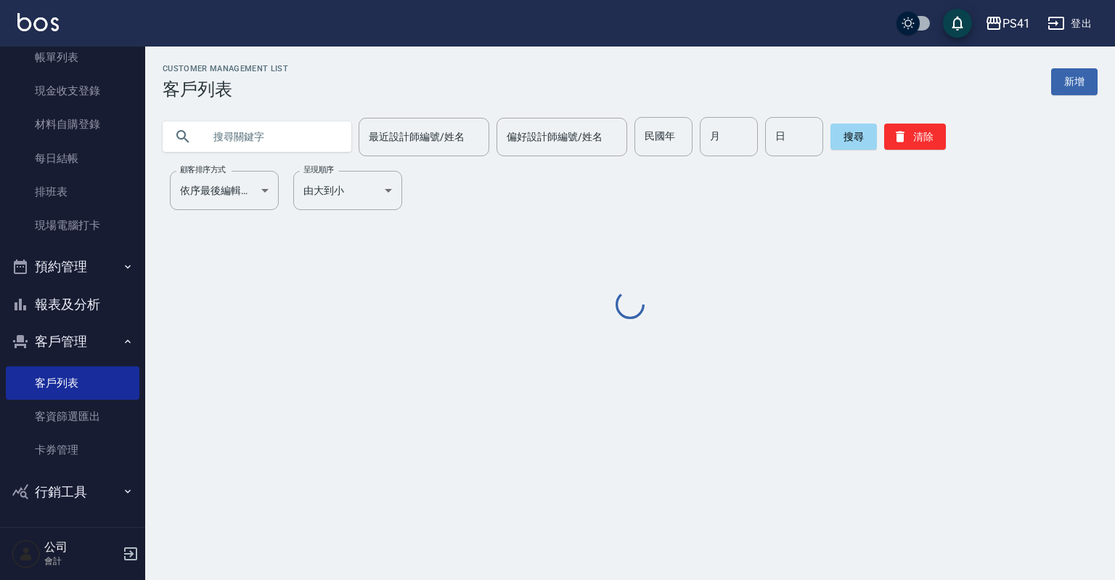
drag, startPoint x: 276, startPoint y: 134, endPoint x: 257, endPoint y: 110, distance: 30.5
click at [272, 134] on input "text" at bounding box center [271, 136] width 137 height 39
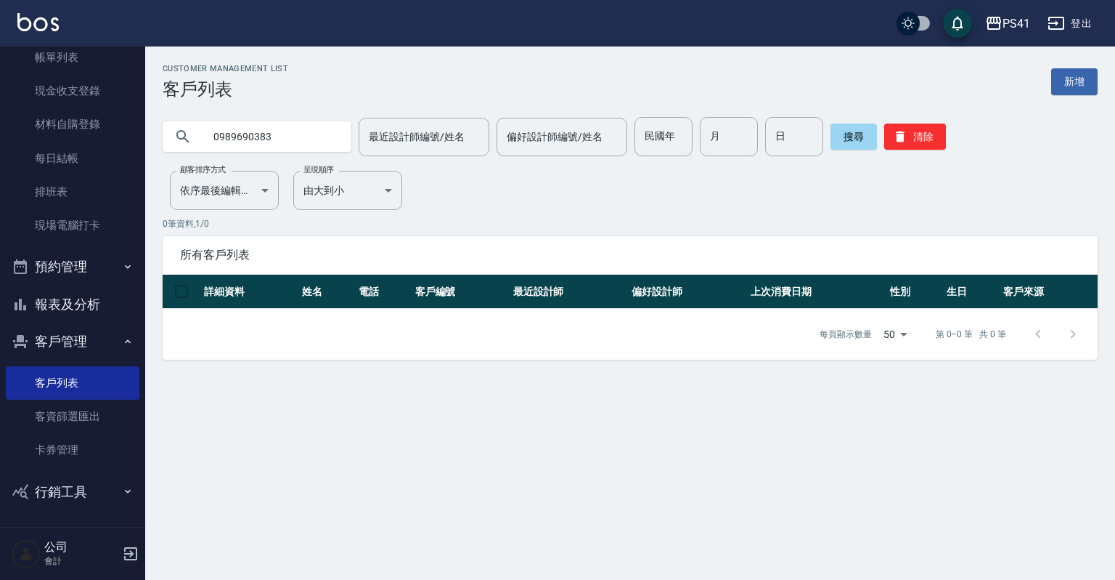
drag, startPoint x: 276, startPoint y: 134, endPoint x: 142, endPoint y: 128, distance: 133.8
click at [142, 128] on div "PS41 登出 櫃檯作業 打帳單 帳單列表 現金收支登錄 材料自購登錄 每日結帳 排班表 現場電腦打卡 預約管理 預約管理 單日預約紀錄 單週預約紀錄 報表及…" at bounding box center [557, 290] width 1115 height 580
type input "0968690383"
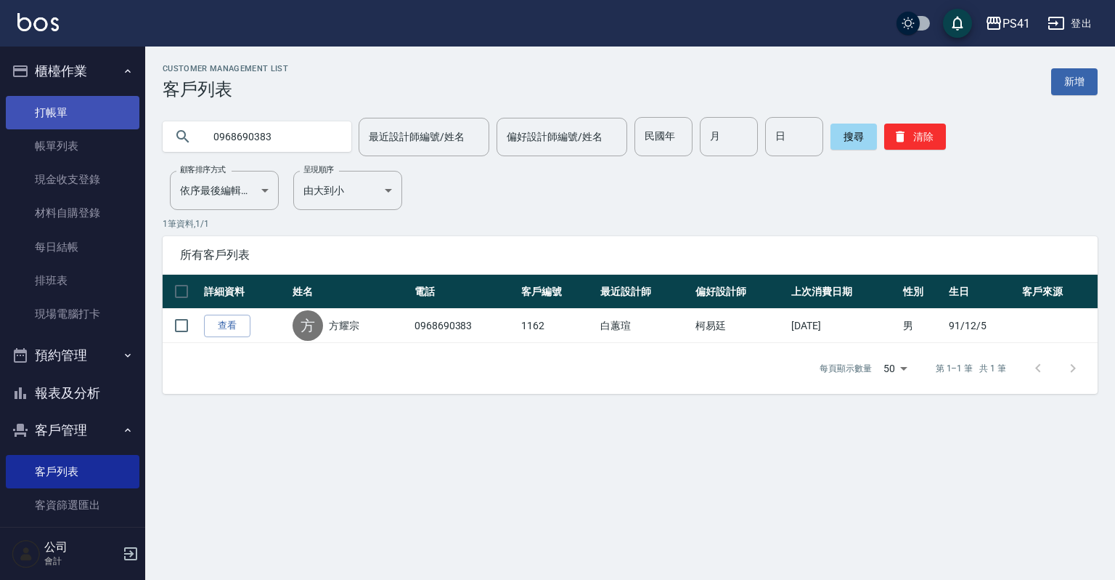
click at [81, 122] on link "打帳單" at bounding box center [73, 112] width 134 height 33
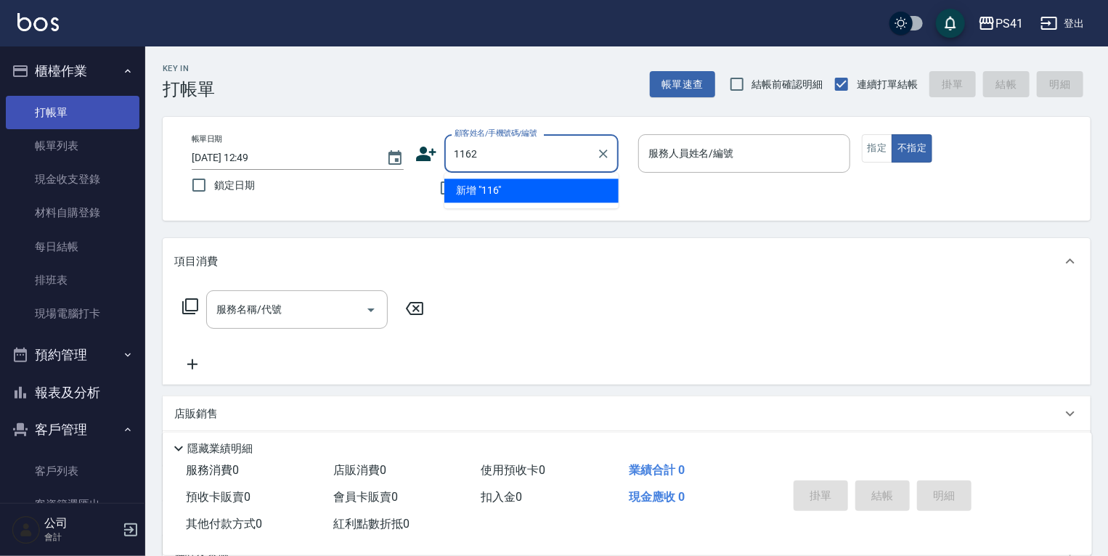
type input "1162"
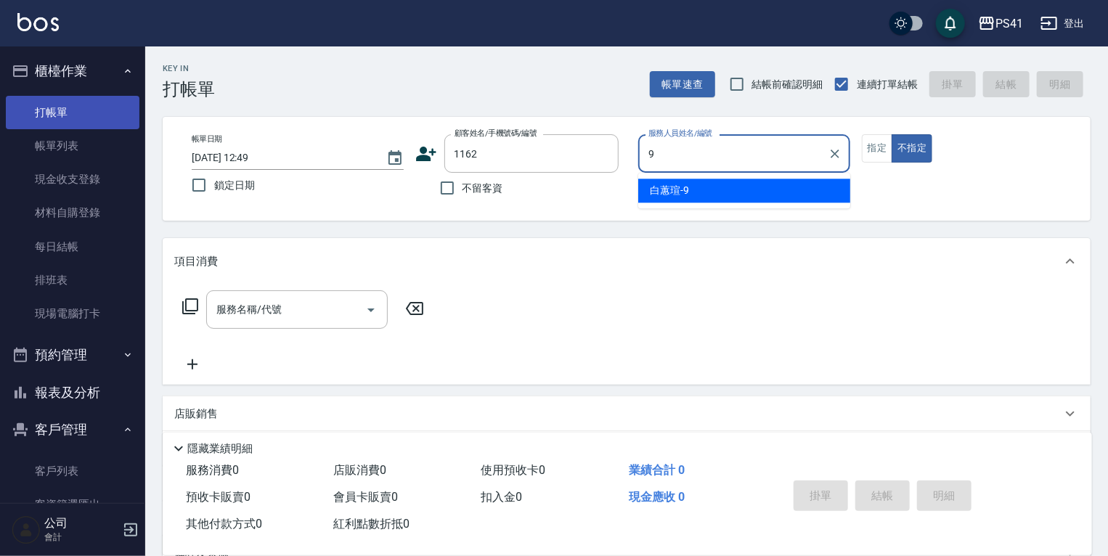
type input "白蕙瑄-9"
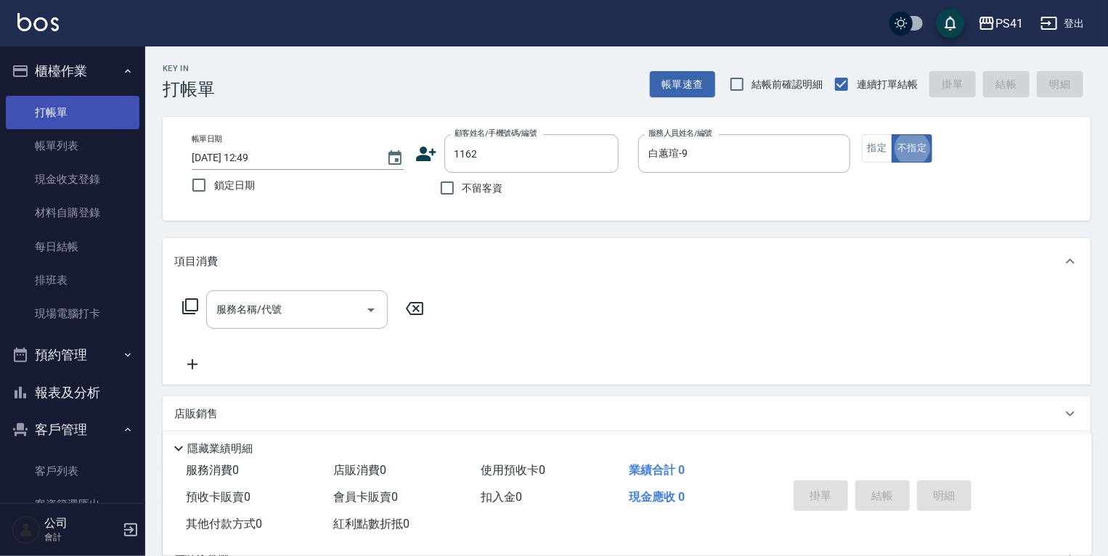
type button "false"
type input "方耀宗/0968690383/1162"
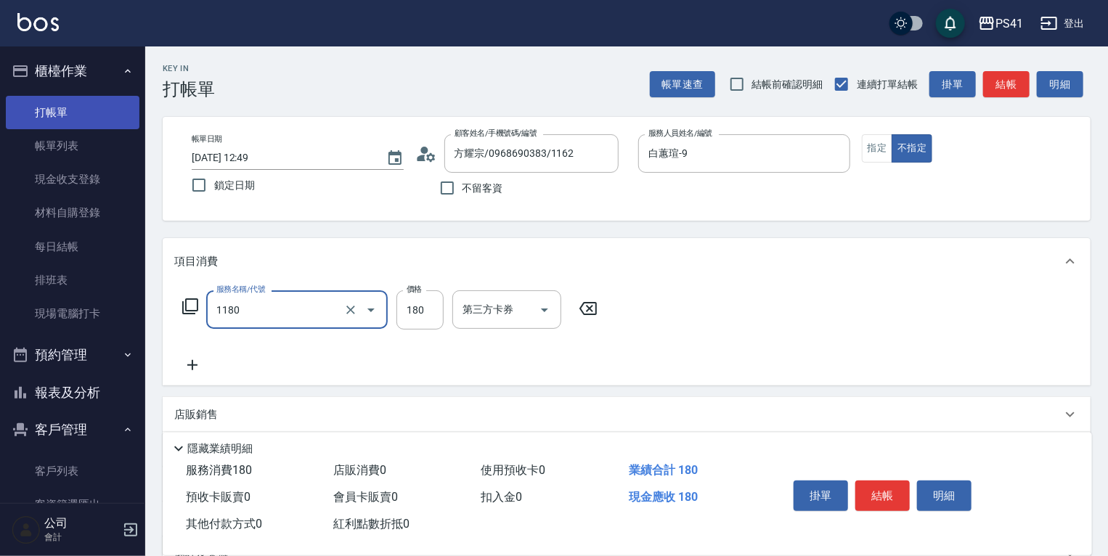
type input "洗髮(洗+剪不指定活動)(1180)"
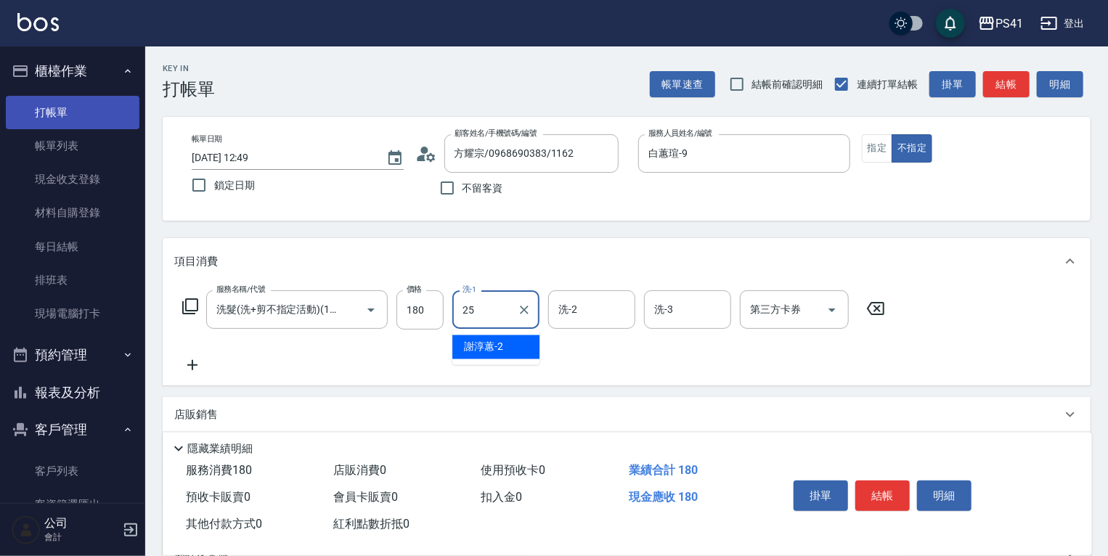
type input "lulu-25"
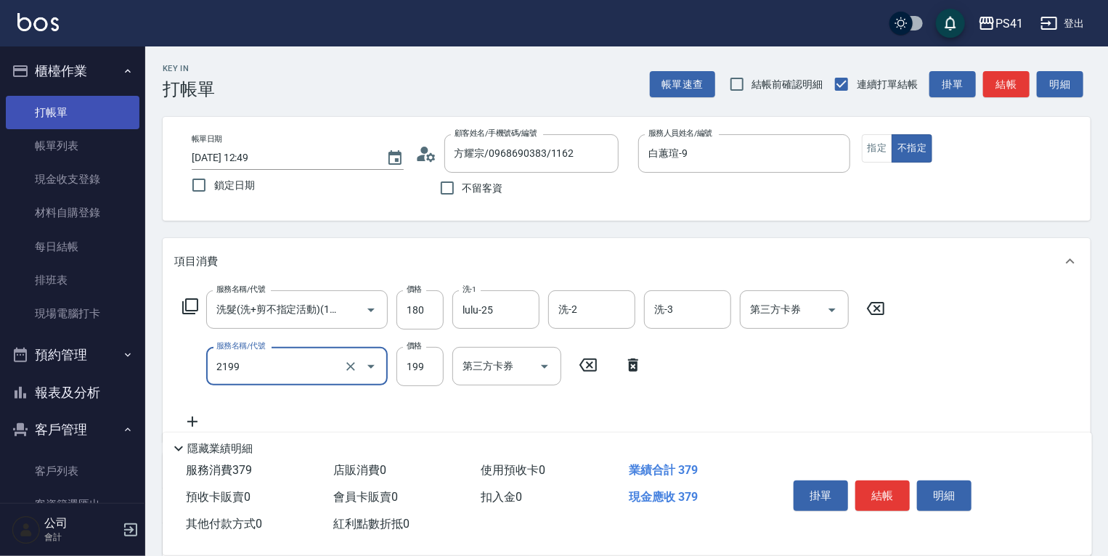
type input "不指定剪髮活動(2199)"
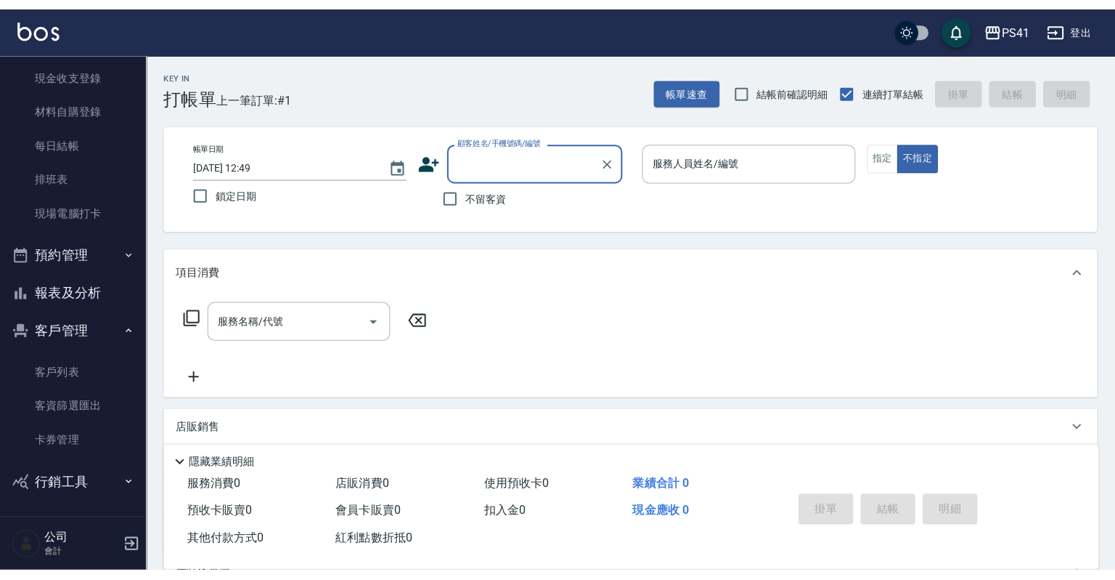
scroll to position [112, 0]
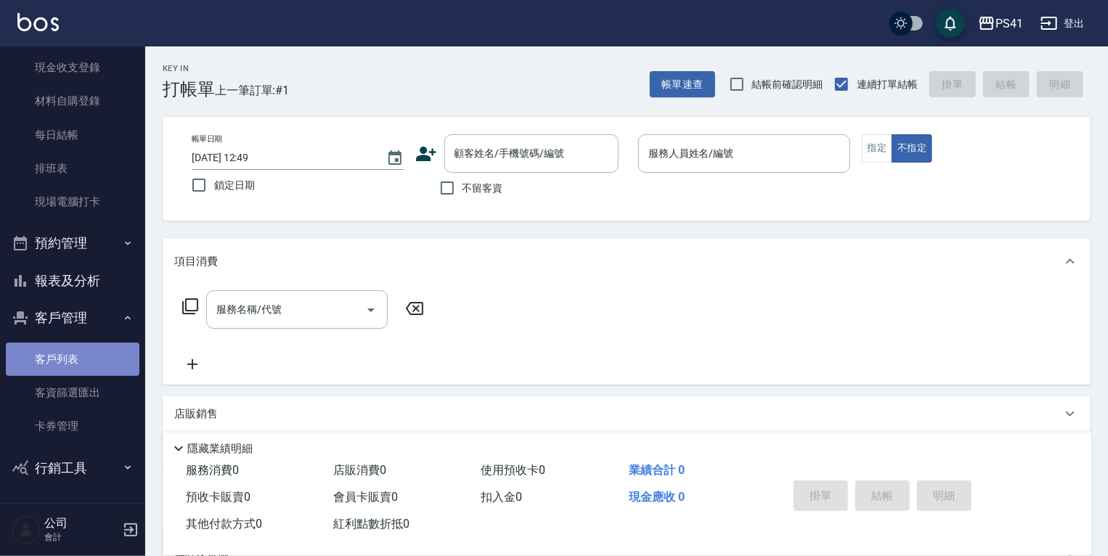
click at [76, 351] on link "客戶列表" at bounding box center [73, 359] width 134 height 33
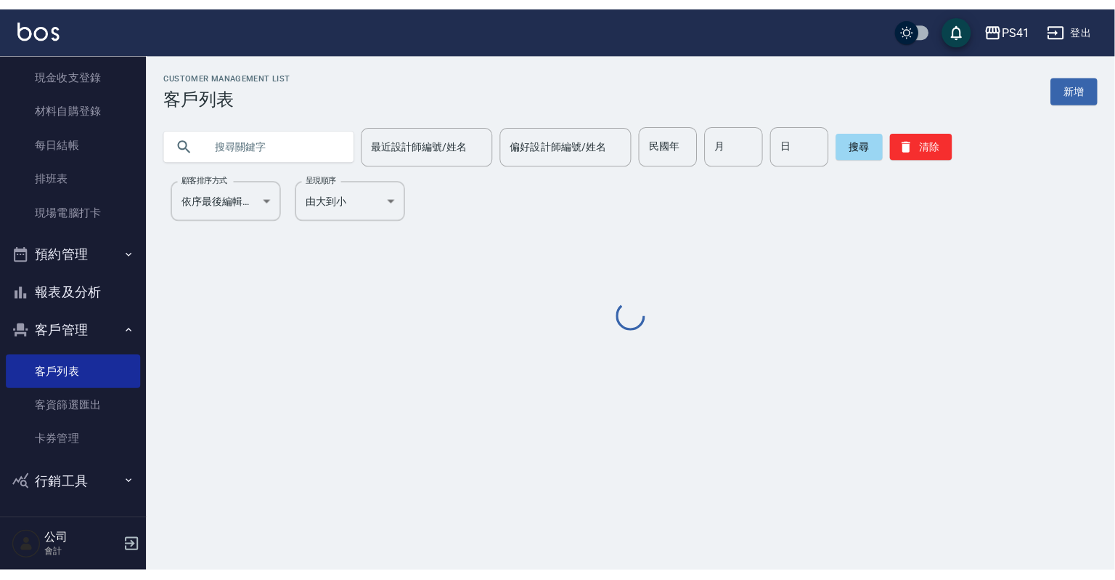
scroll to position [89, 0]
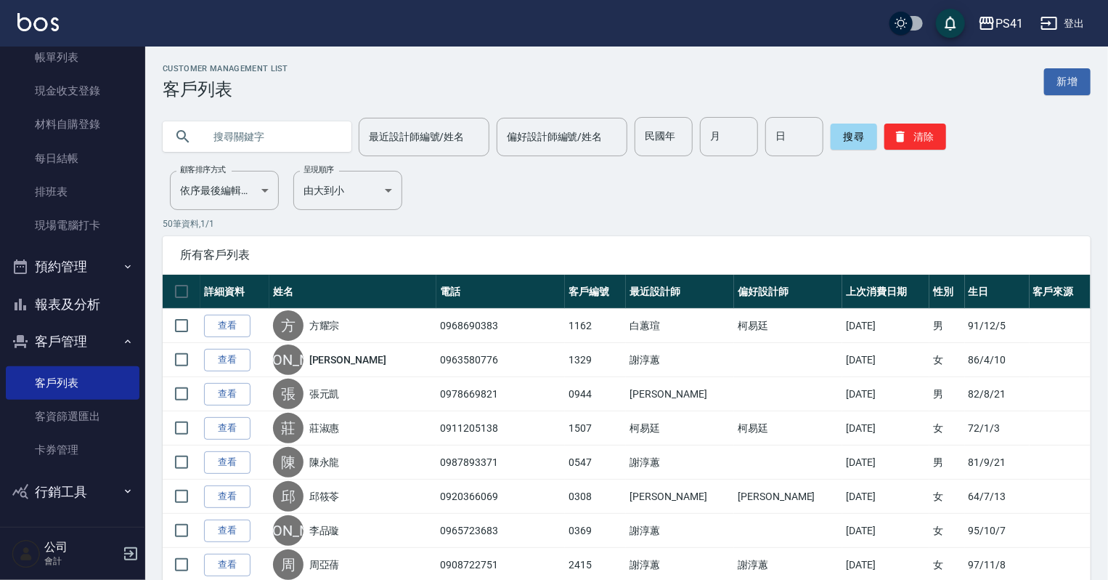
click at [258, 131] on input "text" at bounding box center [271, 136] width 137 height 39
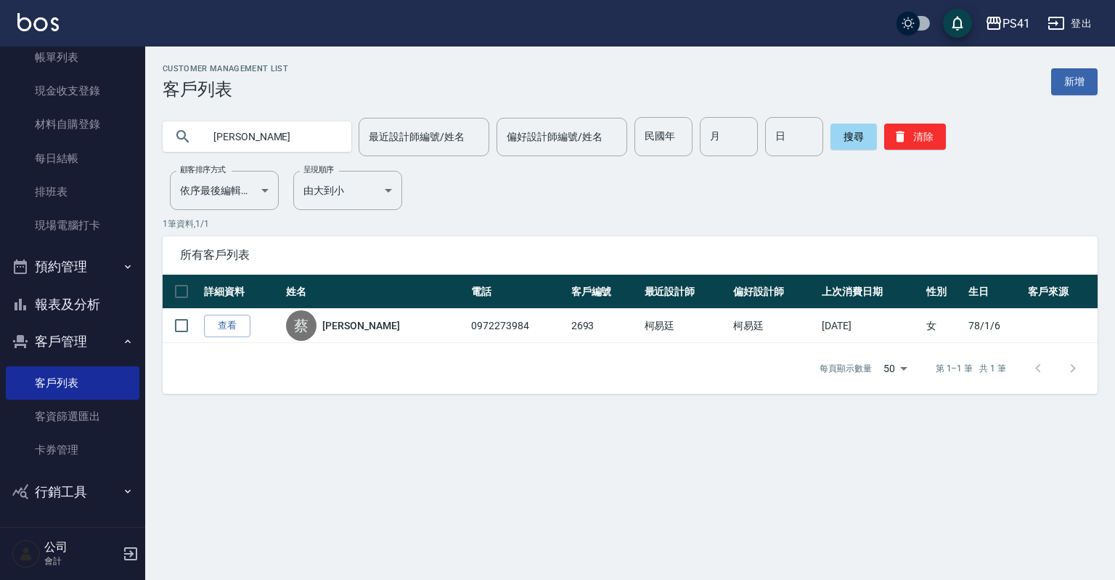
click at [249, 152] on input "[PERSON_NAME]" at bounding box center [271, 136] width 137 height 39
type input "蔡"
type input "[PERSON_NAME]"
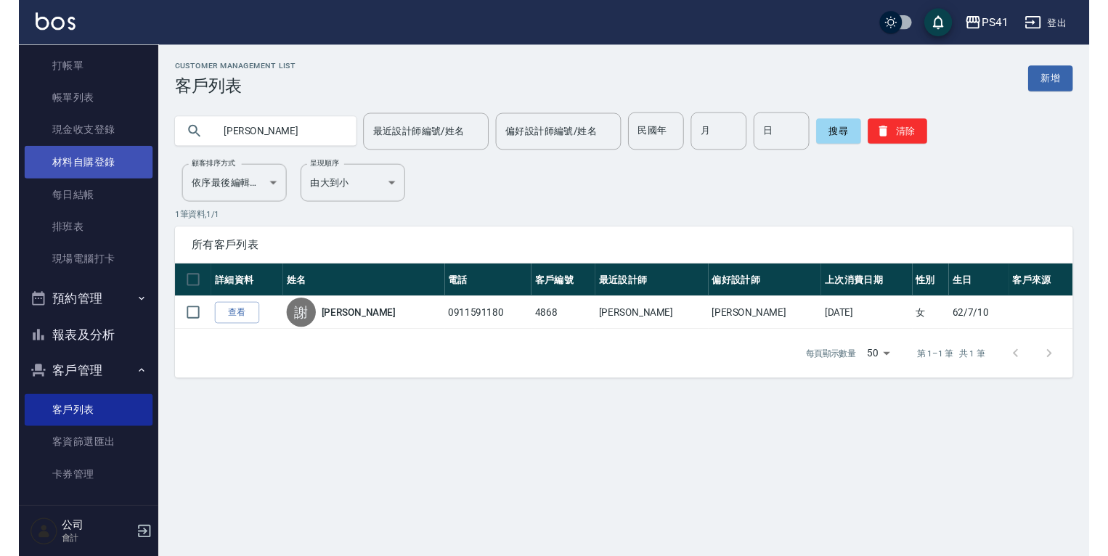
scroll to position [0, 0]
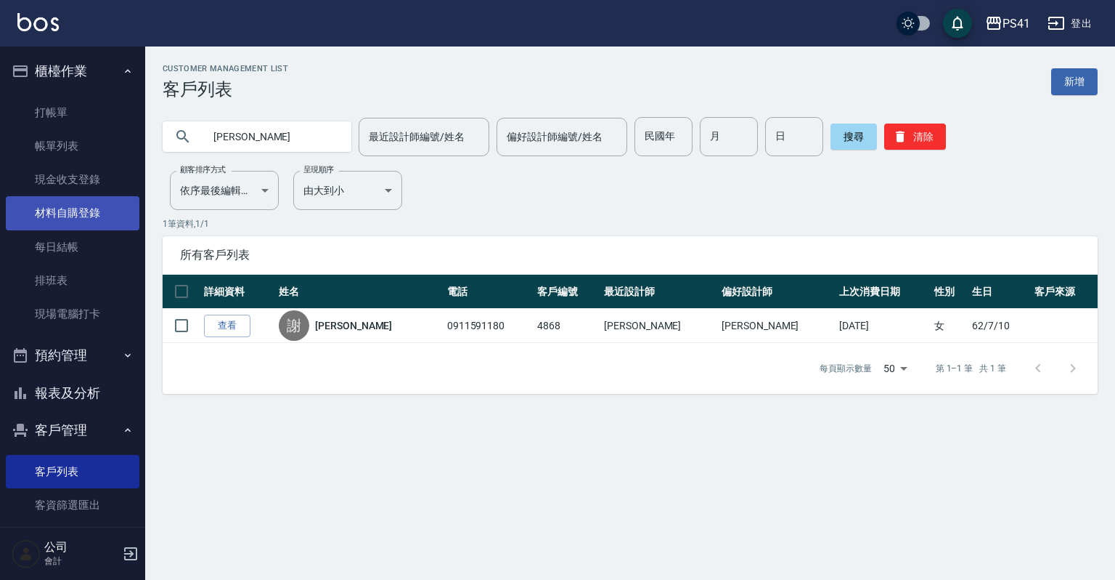
click at [81, 210] on link "材料自購登錄" at bounding box center [73, 212] width 134 height 33
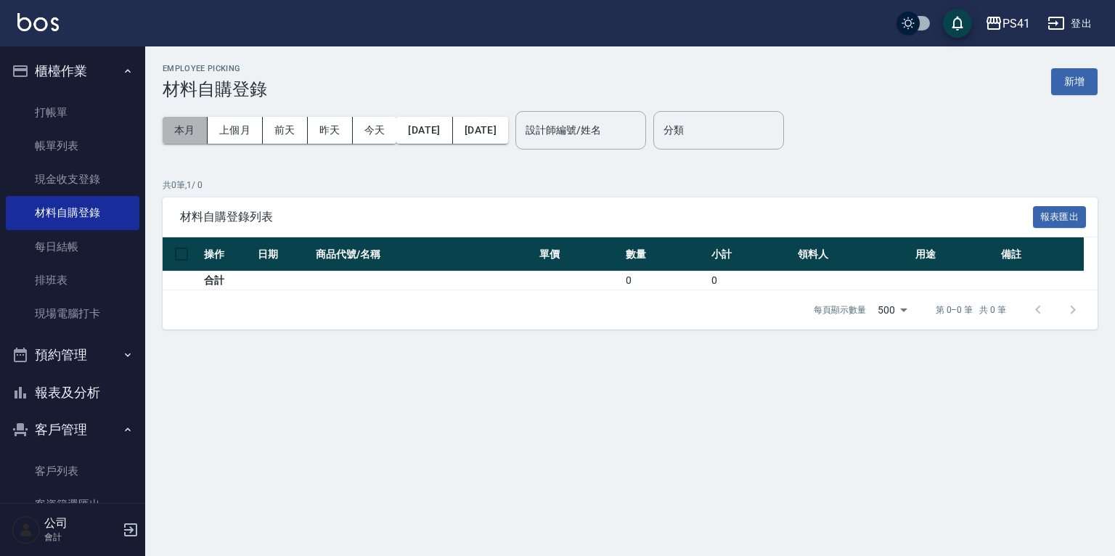
click at [179, 131] on button "本月" at bounding box center [185, 130] width 45 height 27
drag, startPoint x: 241, startPoint y: 131, endPoint x: 229, endPoint y: 131, distance: 12.3
click at [229, 131] on button "上個月" at bounding box center [235, 130] width 55 height 27
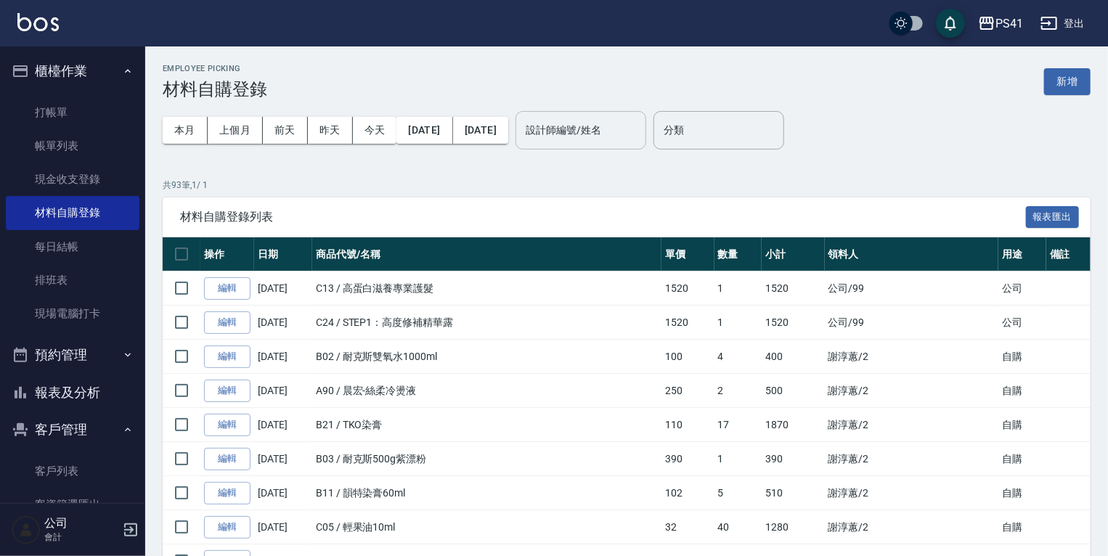
click at [625, 139] on input "設計師編號/姓名" at bounding box center [581, 130] width 118 height 25
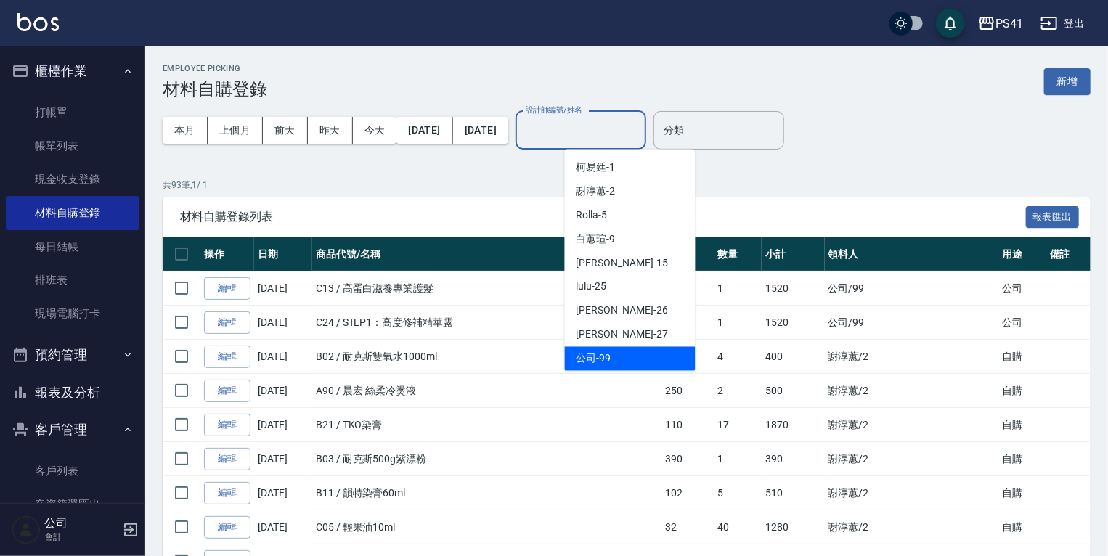
click at [601, 349] on div "公司 -99" at bounding box center [630, 359] width 131 height 24
type input "公司-99"
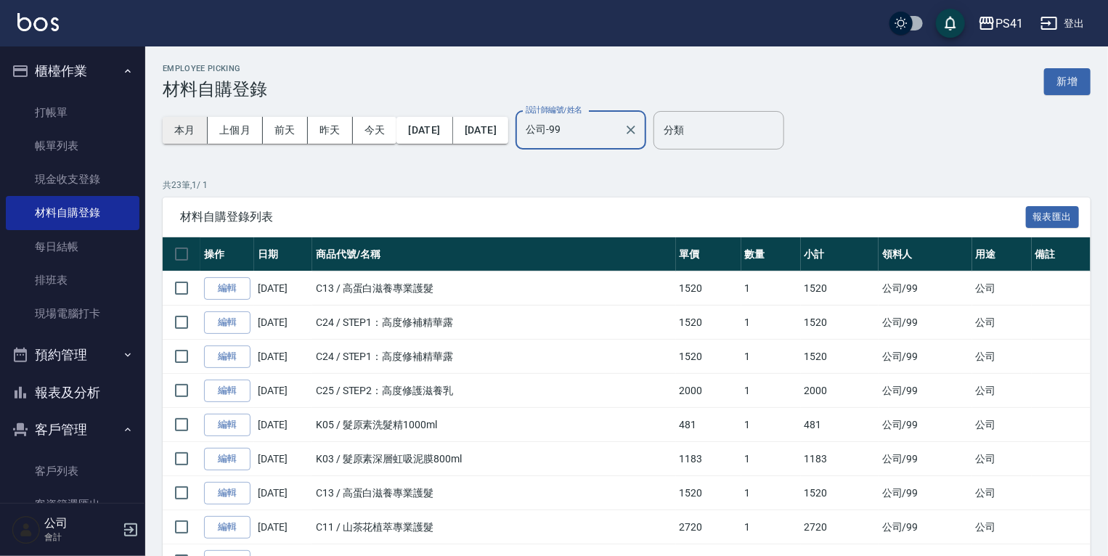
click at [183, 135] on button "本月" at bounding box center [185, 130] width 45 height 27
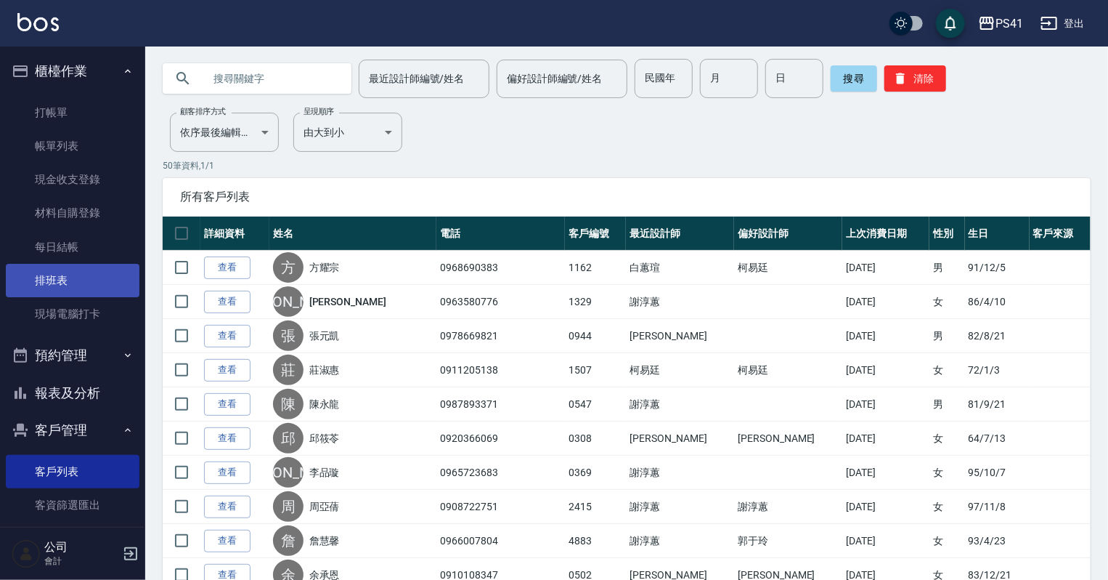
click at [68, 289] on link "排班表" at bounding box center [73, 280] width 134 height 33
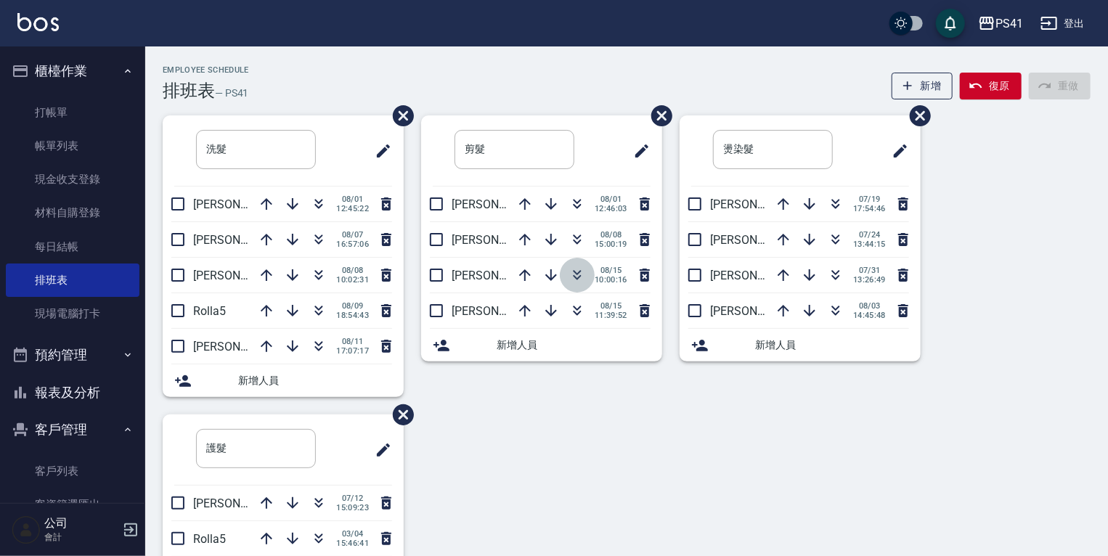
click at [577, 273] on icon "button" at bounding box center [578, 273] width 8 height 5
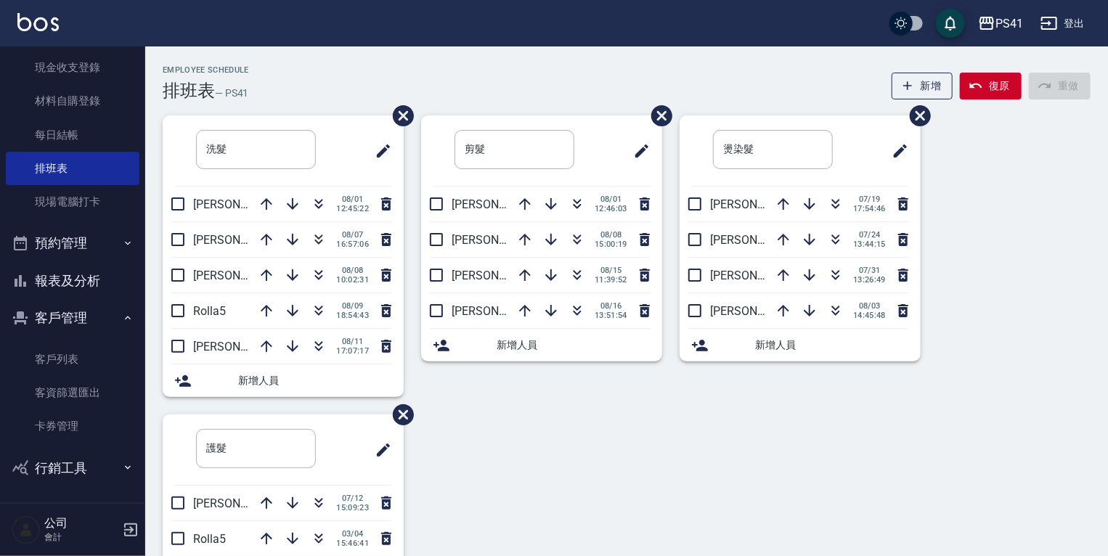
click at [81, 423] on link "卡券管理" at bounding box center [73, 426] width 134 height 33
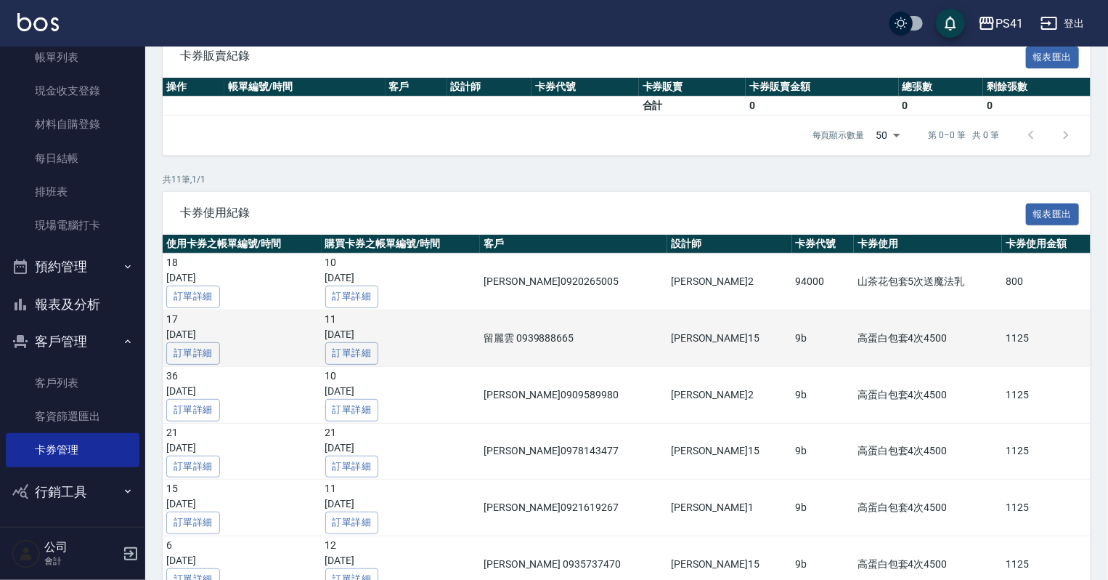
scroll to position [98, 0]
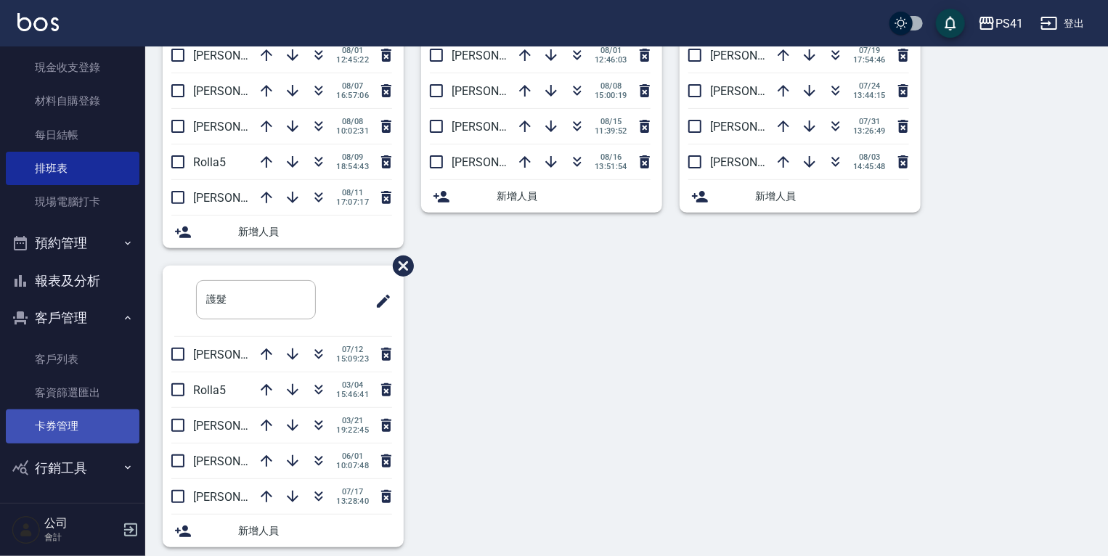
scroll to position [161, 0]
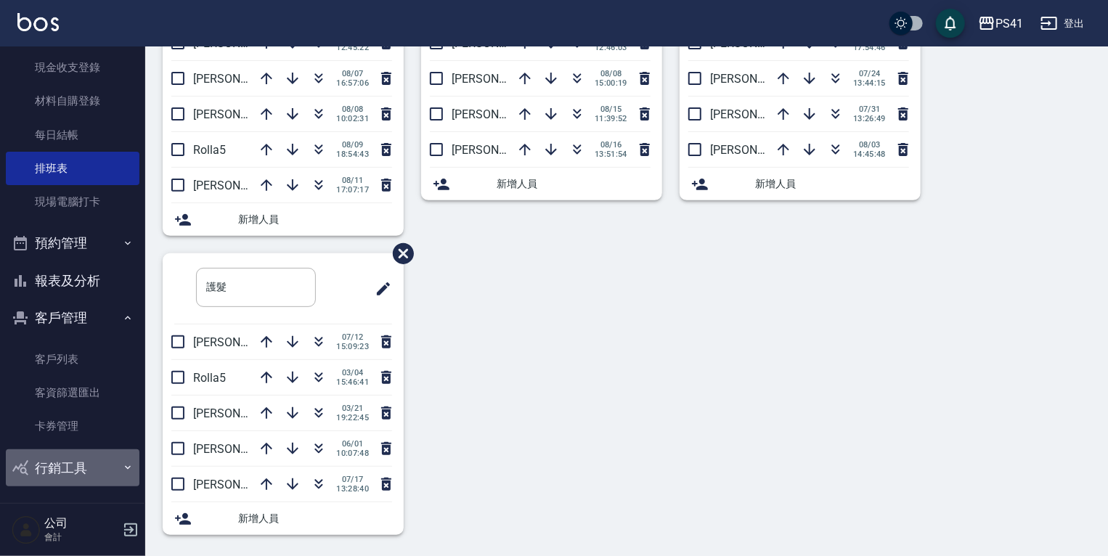
click at [75, 463] on button "行銷工具" at bounding box center [73, 469] width 134 height 38
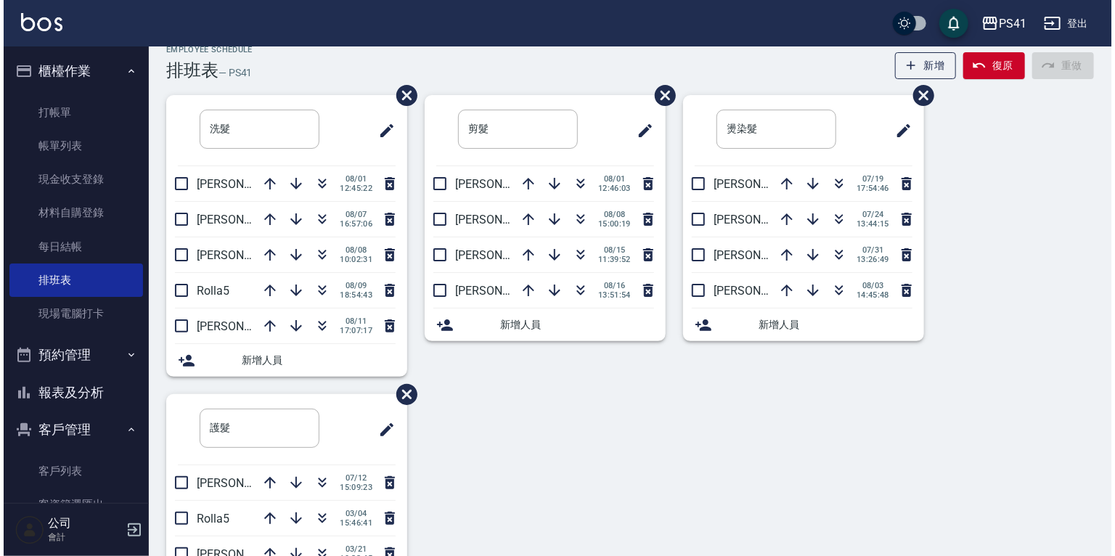
scroll to position [0, 0]
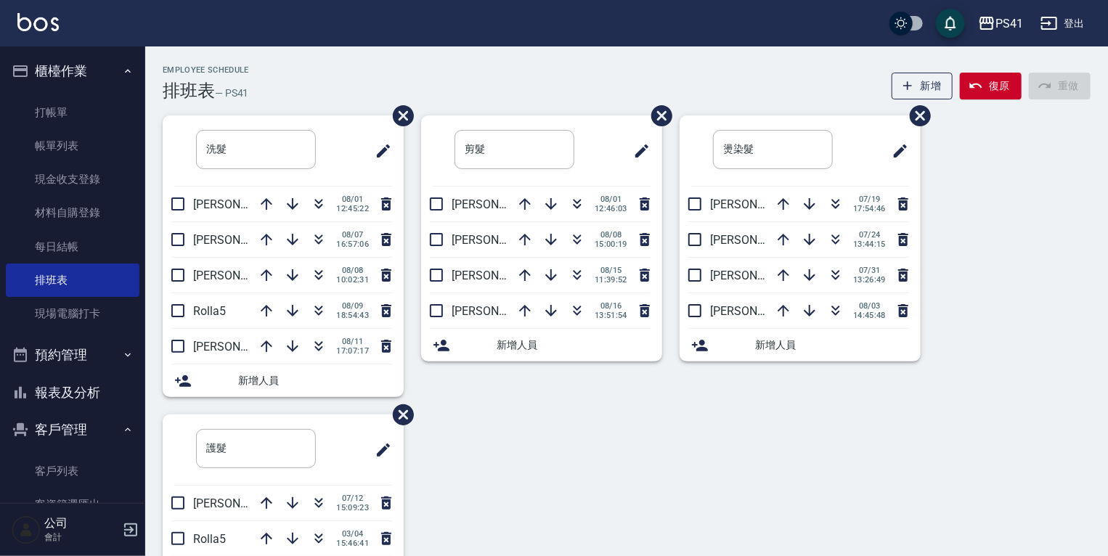
click at [70, 396] on button "報表及分析" at bounding box center [73, 393] width 134 height 38
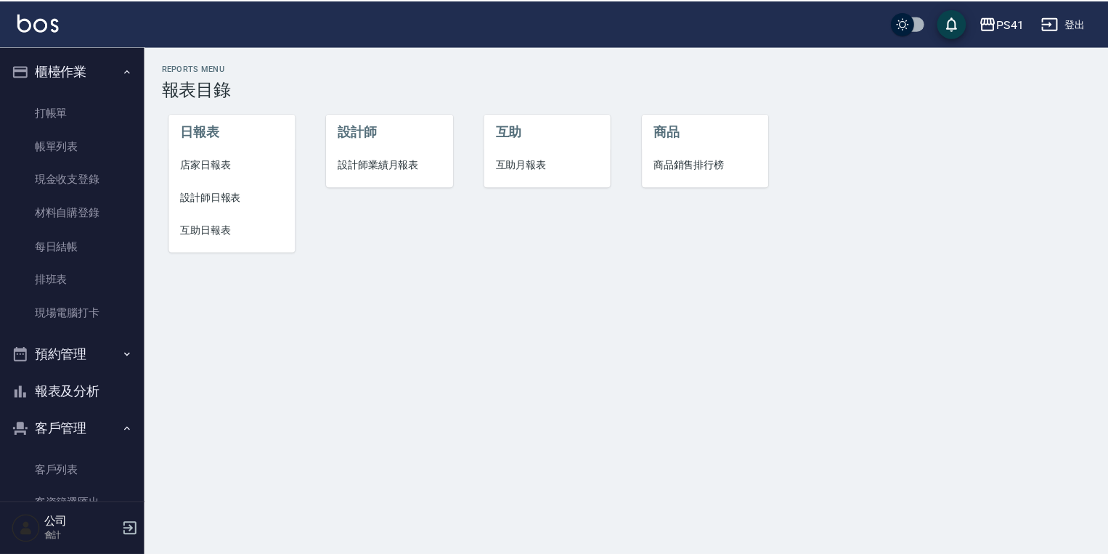
scroll to position [116, 0]
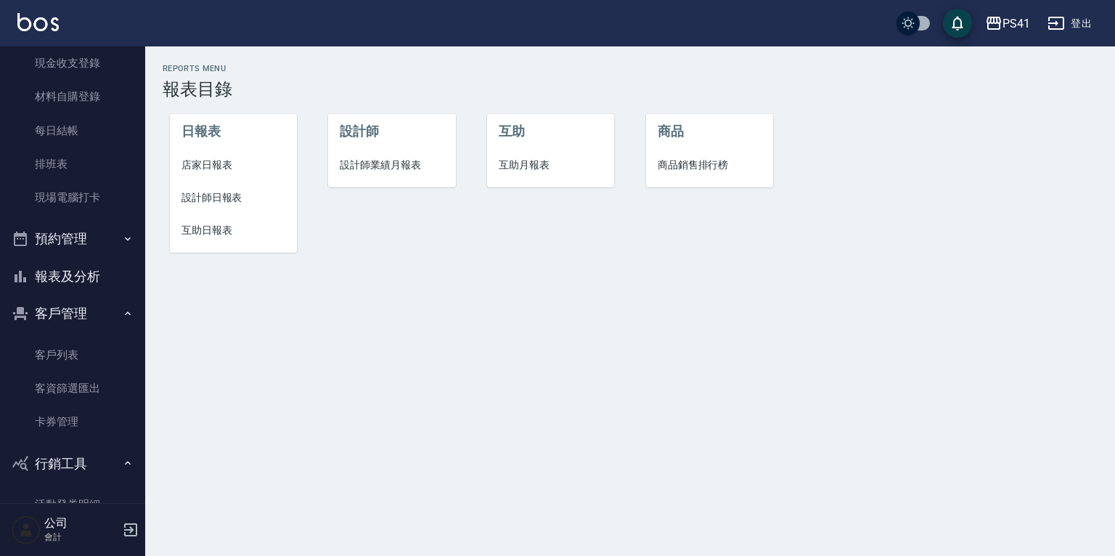
click at [200, 221] on li "互助日報表" at bounding box center [233, 230] width 127 height 33
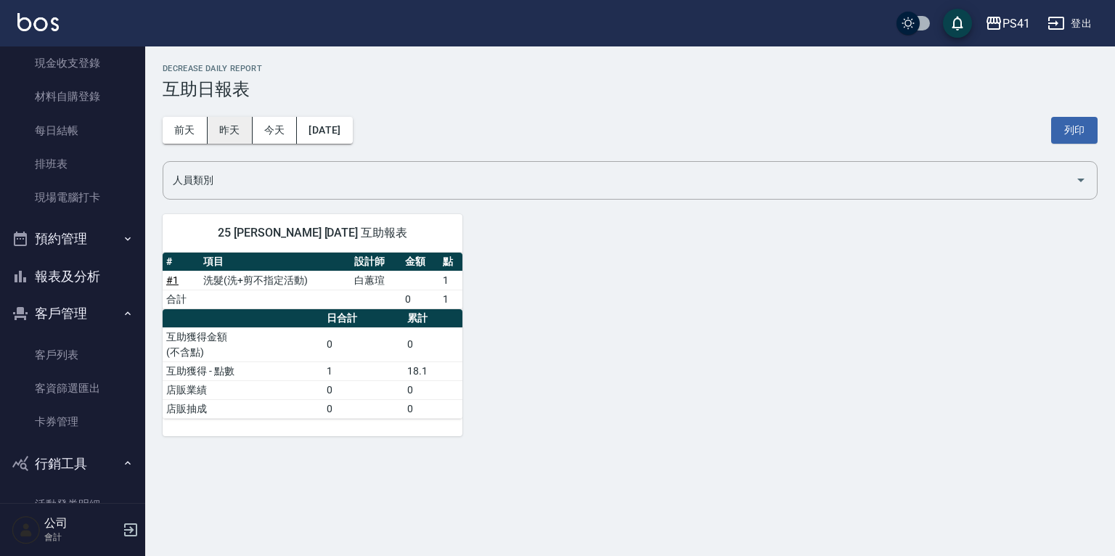
click at [238, 131] on button "昨天" at bounding box center [230, 130] width 45 height 27
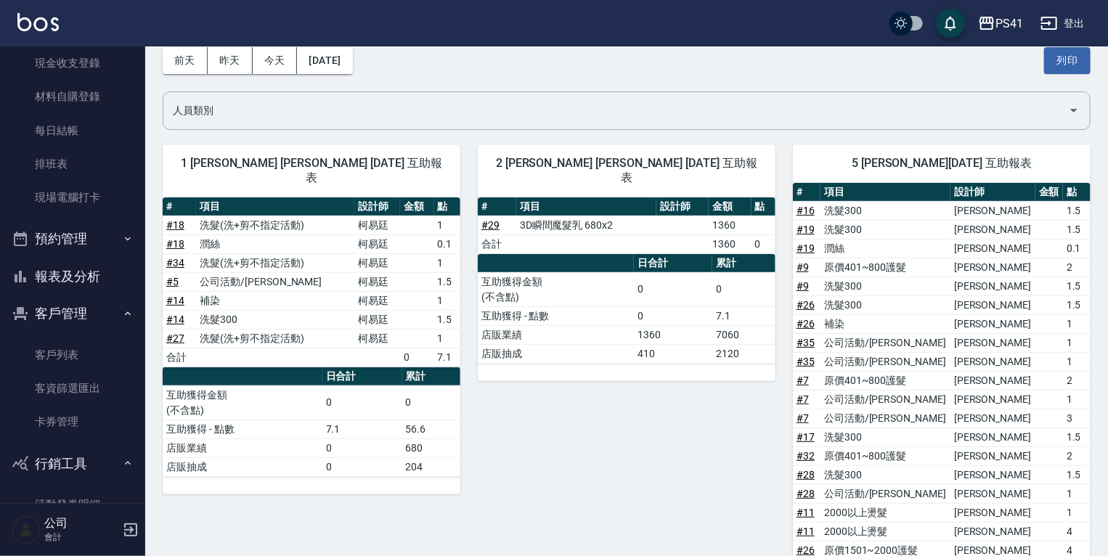
scroll to position [58, 0]
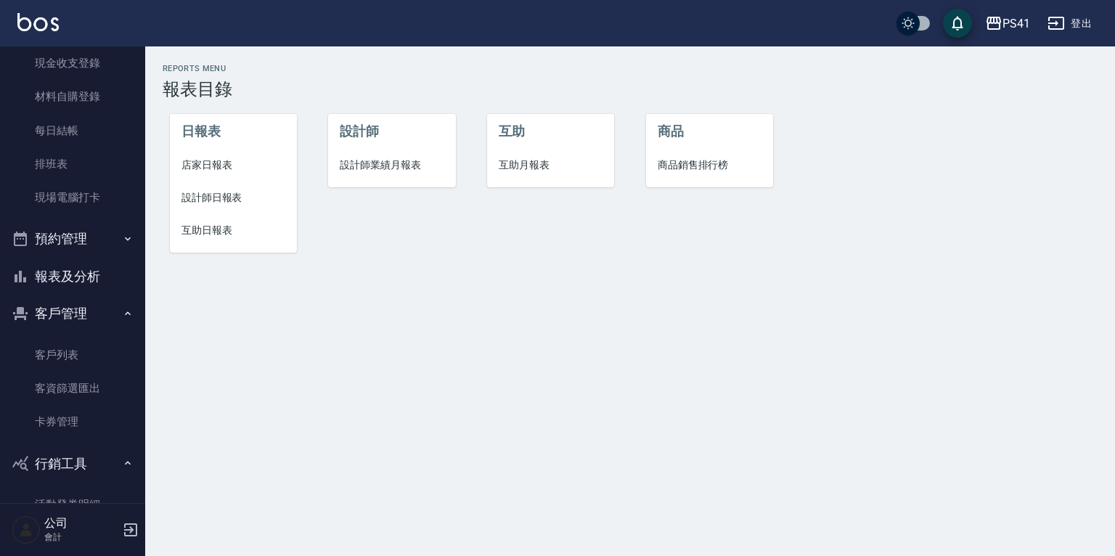
click at [207, 196] on span "設計師日報表" at bounding box center [234, 197] width 104 height 15
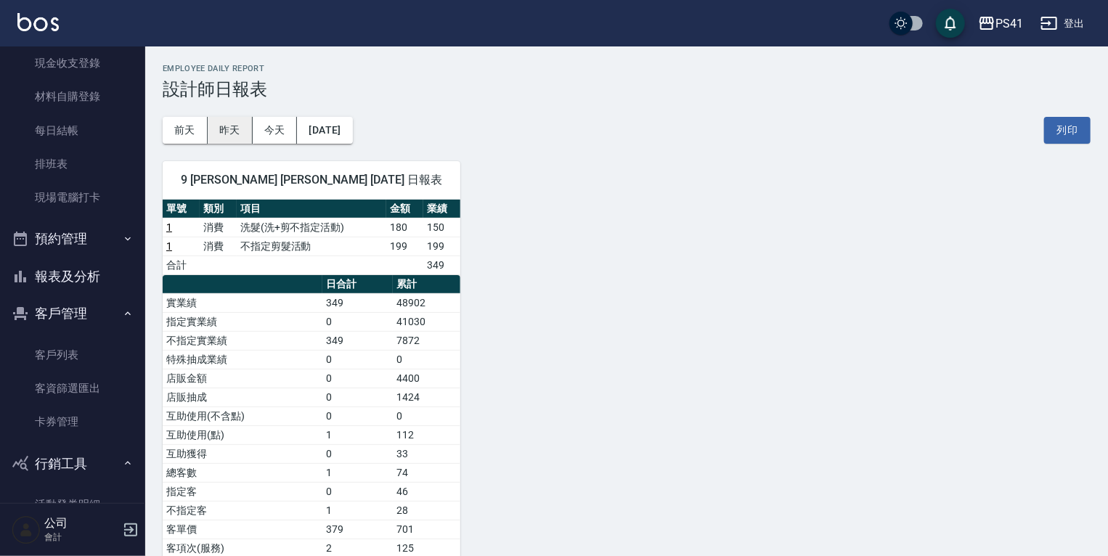
click at [229, 128] on button "昨天" at bounding box center [230, 130] width 45 height 27
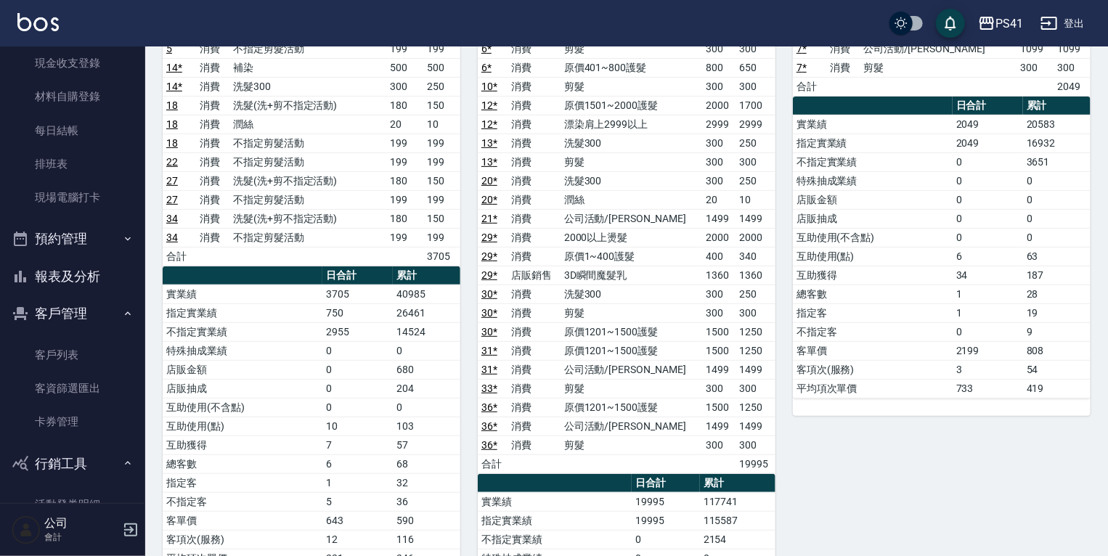
scroll to position [116, 0]
